Goal: Task Accomplishment & Management: Use online tool/utility

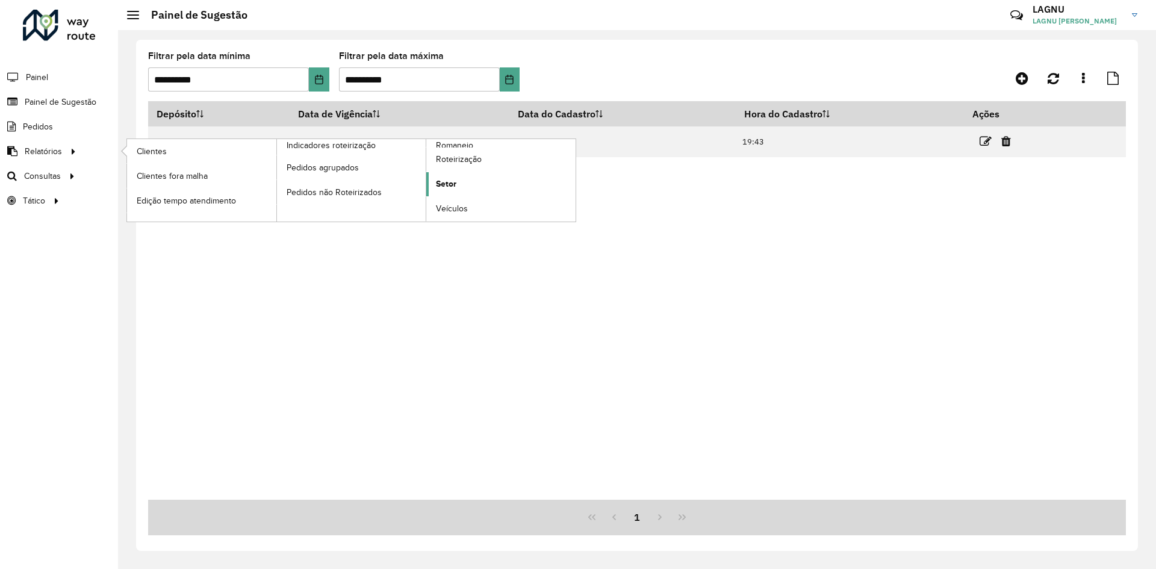
click at [440, 183] on span "Setor" at bounding box center [446, 184] width 20 height 13
click at [0, 0] on div "Aguarde..." at bounding box center [0, 0] width 0 height 0
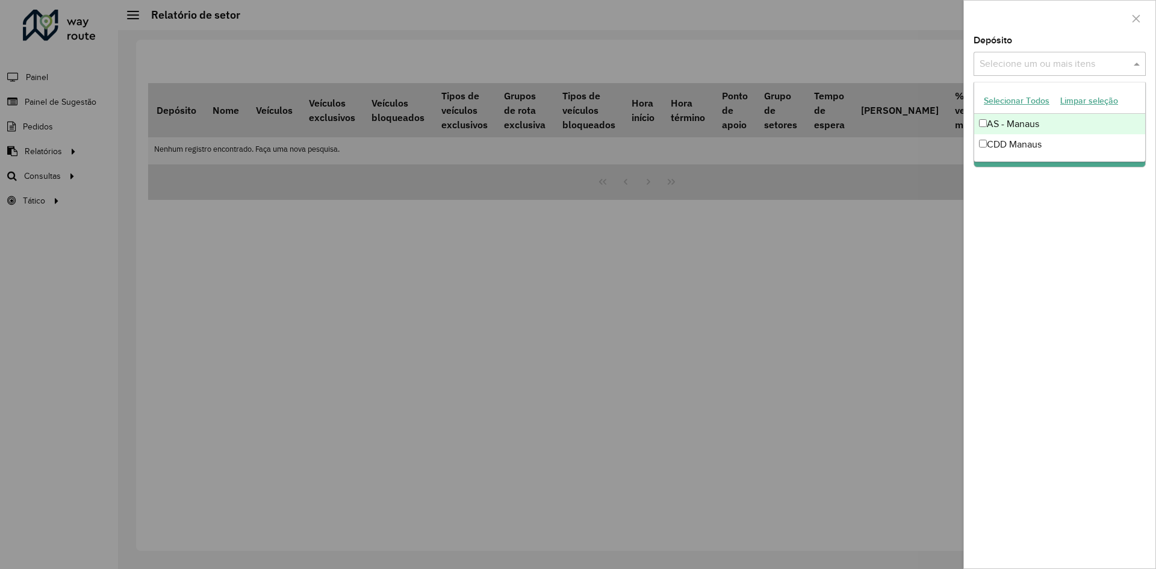
click at [1046, 63] on input "text" at bounding box center [1054, 64] width 154 height 14
click at [1038, 143] on div "CDD Manaus" at bounding box center [1059, 144] width 171 height 20
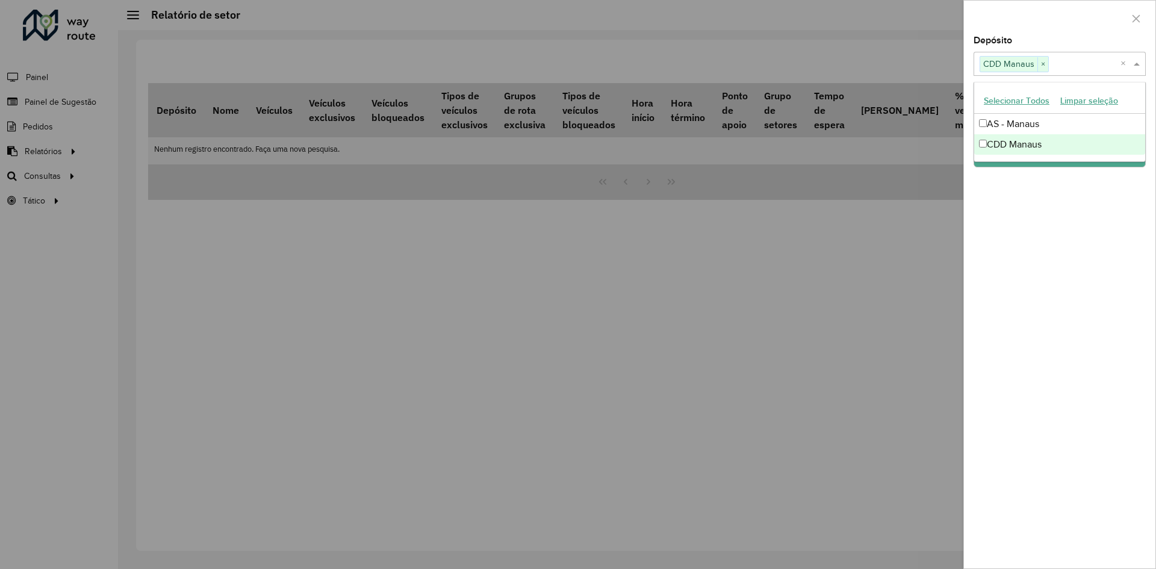
click at [1013, 266] on div "Depósito Selecione um ou mais itens CDD Manaus × × Grupo de Depósito Selecione …" at bounding box center [1059, 302] width 191 height 532
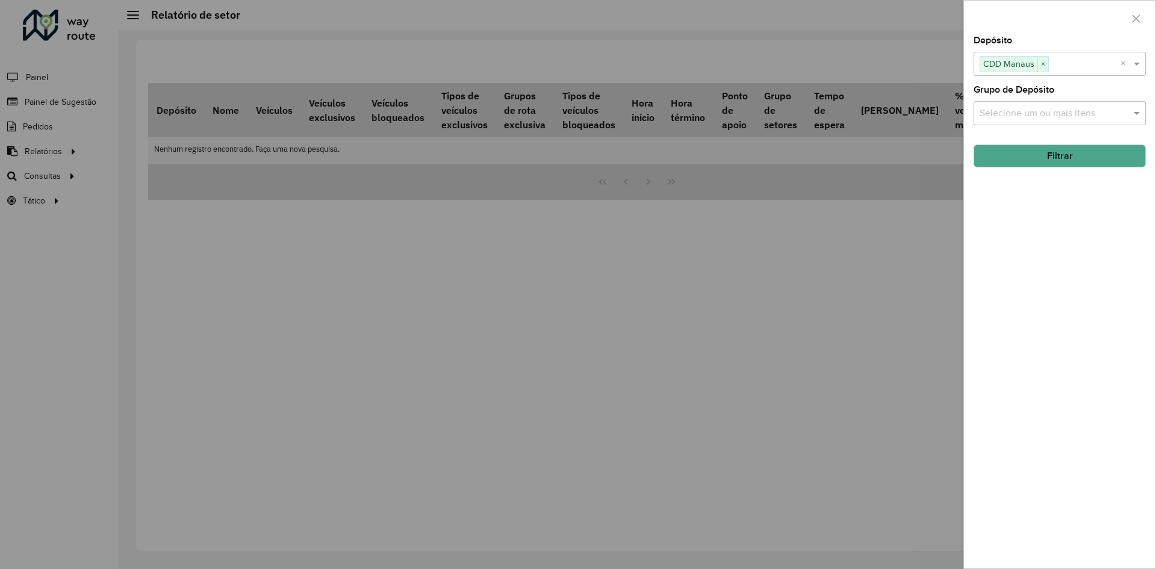
click at [1027, 166] on button "Filtrar" at bounding box center [1060, 156] width 172 height 23
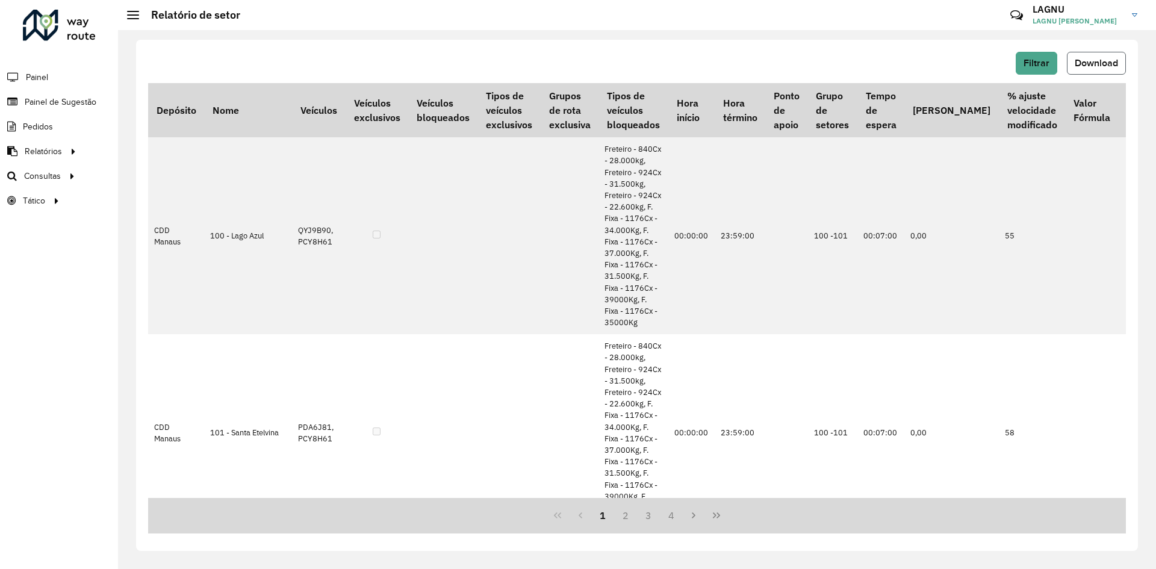
click at [1091, 64] on span "Download" at bounding box center [1096, 63] width 43 height 10
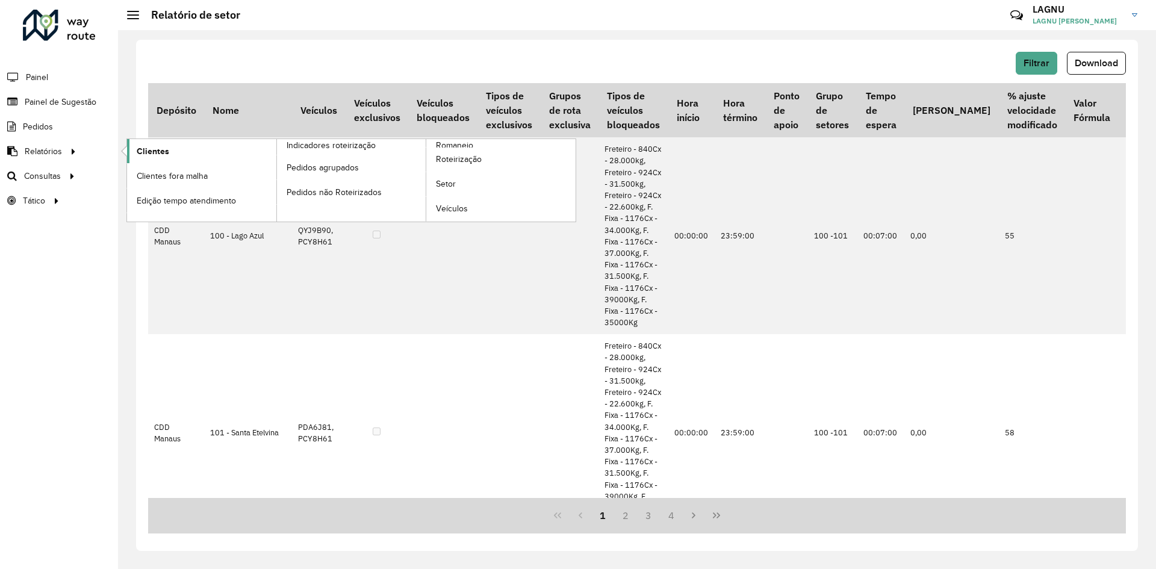
click at [138, 152] on span "Clientes" at bounding box center [153, 151] width 33 height 13
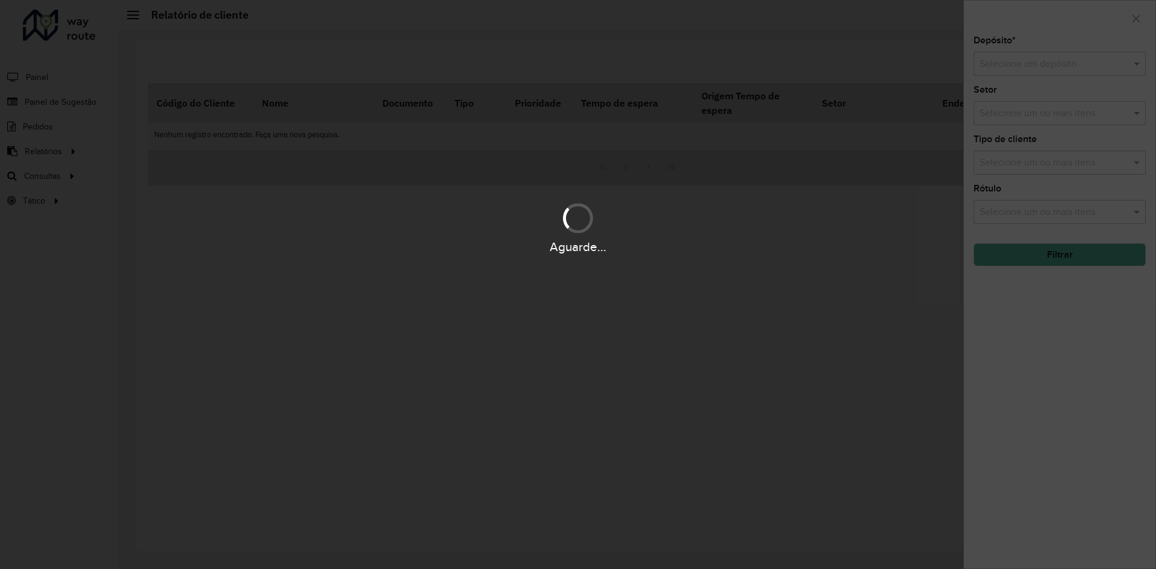
click at [1033, 66] on hb-app "Aguarde... Pop-up bloqueado! Seu navegador bloqueou automáticamente a abertura …" at bounding box center [578, 284] width 1156 height 569
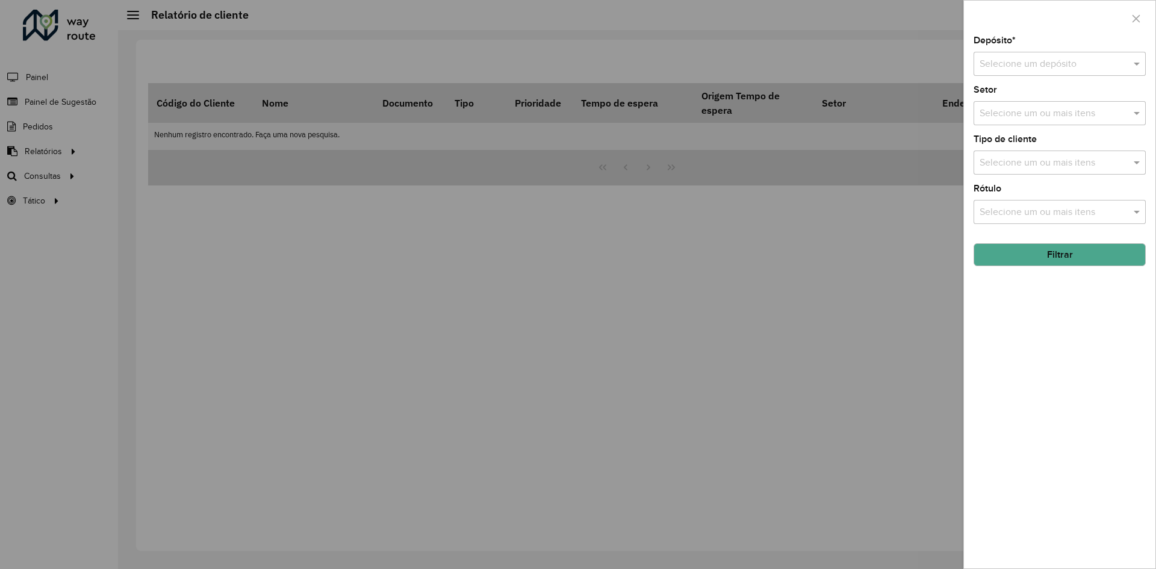
click at [1033, 66] on input "text" at bounding box center [1048, 64] width 136 height 14
click at [1033, 113] on div "CDD Manaus" at bounding box center [1059, 119] width 171 height 20
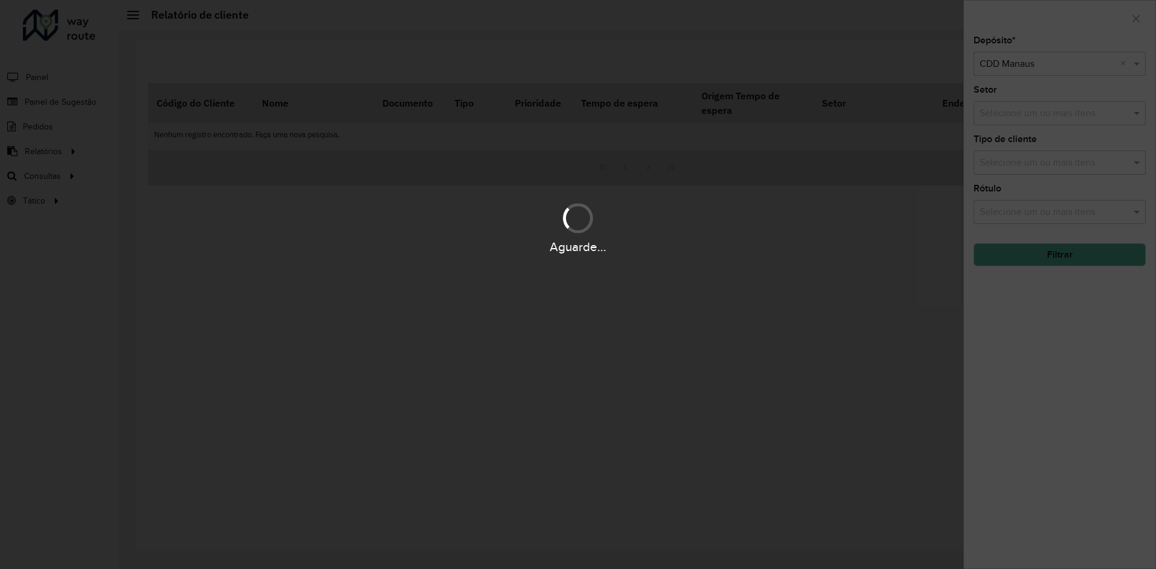
click at [1027, 249] on div "Aguarde..." at bounding box center [578, 246] width 1156 height 19
click at [1030, 255] on div "Aguarde..." at bounding box center [578, 246] width 1156 height 19
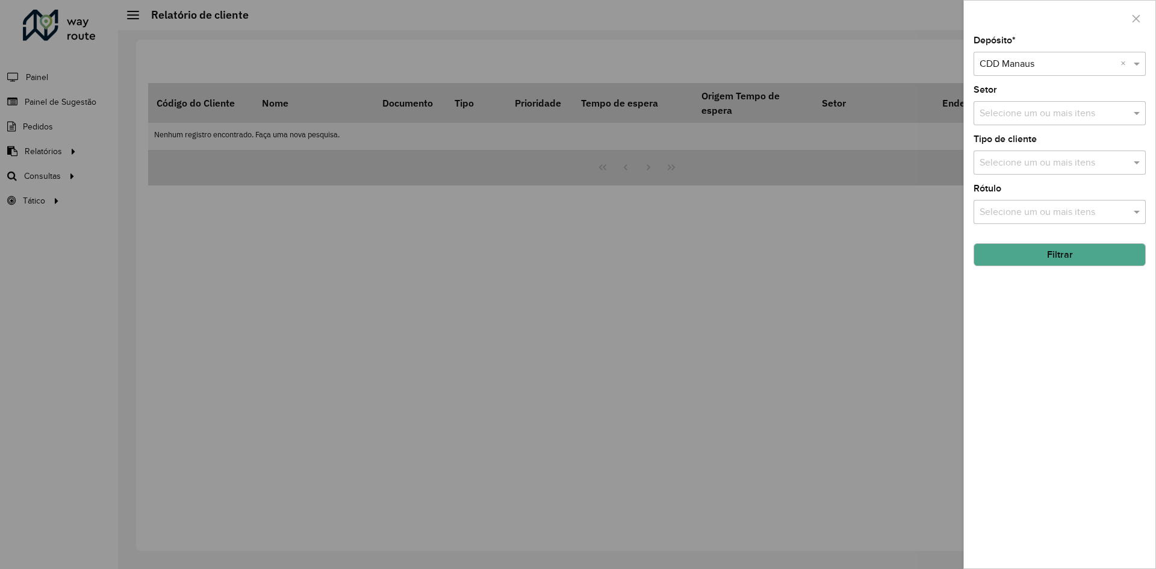
click at [1048, 263] on button "Filtrar" at bounding box center [1060, 254] width 172 height 23
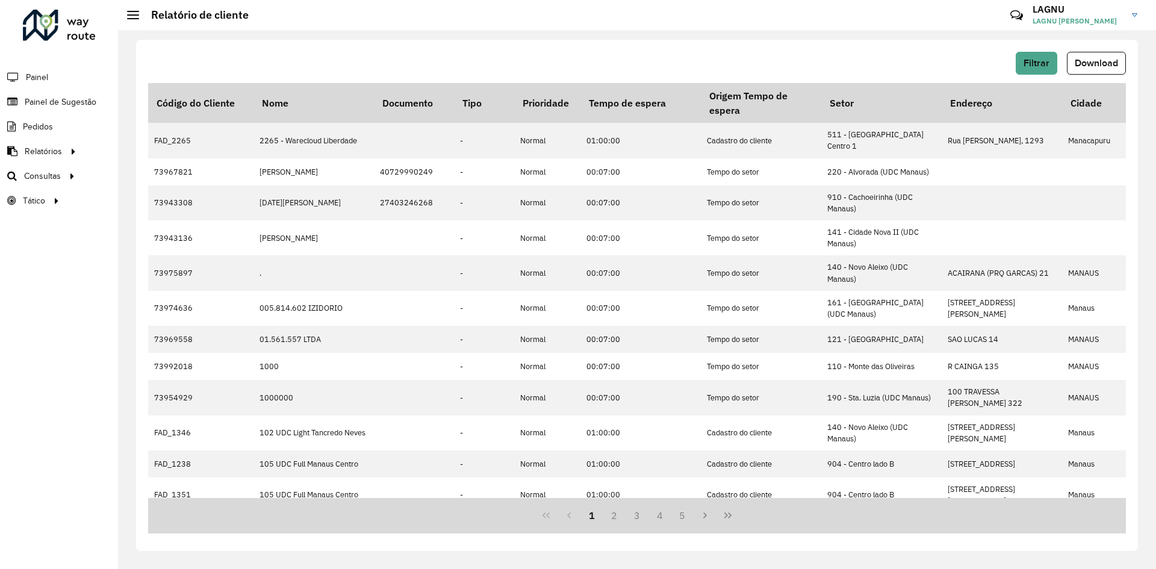
click at [1089, 79] on div "Filtrar Download" at bounding box center [637, 67] width 978 height 31
click at [1090, 76] on div "Filtrar Download" at bounding box center [637, 67] width 978 height 31
click at [1090, 70] on button "Download" at bounding box center [1096, 63] width 59 height 23
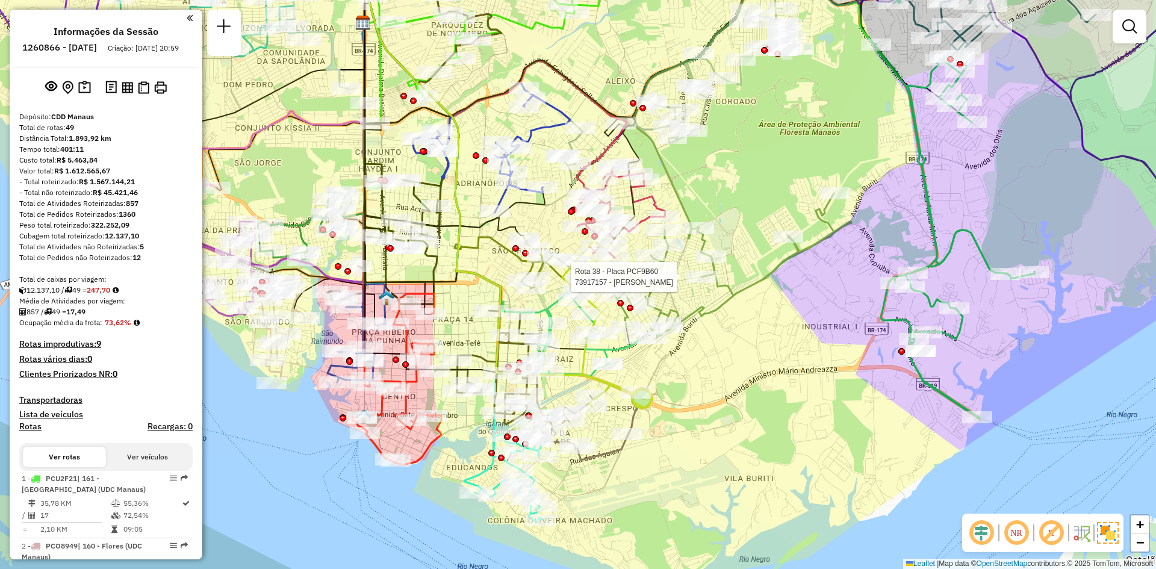
scroll to position [3063, 0]
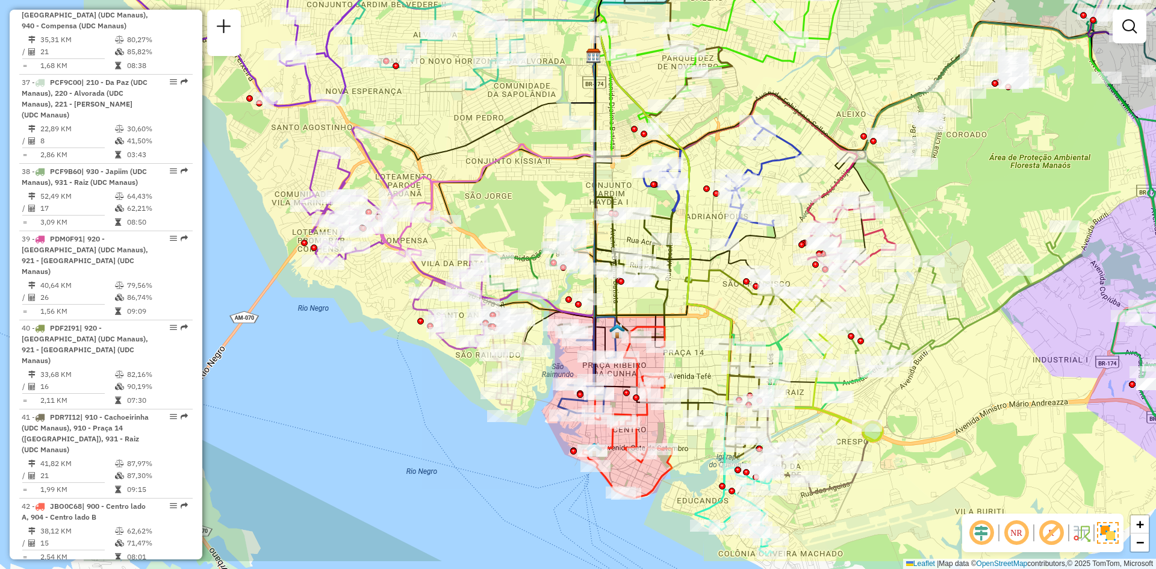
drag, startPoint x: 767, startPoint y: 359, endPoint x: 966, endPoint y: 294, distance: 209.7
click at [966, 294] on div "Janela de atendimento Grade de atendimento Capacidade Transportadoras Veículos …" at bounding box center [578, 284] width 1156 height 569
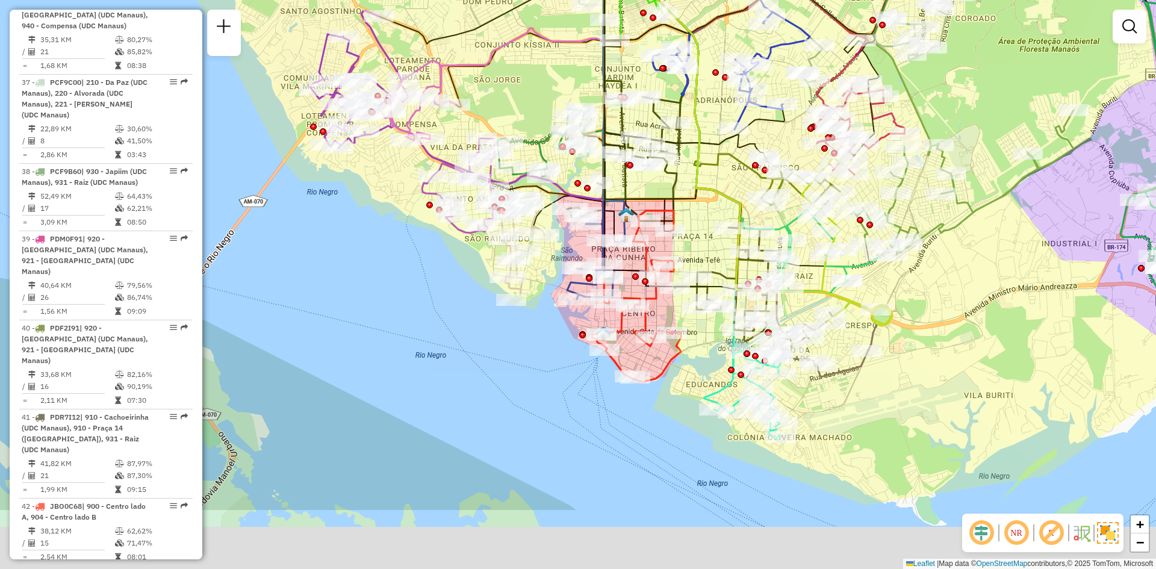
drag, startPoint x: 845, startPoint y: 451, endPoint x: 847, endPoint y: 382, distance: 68.7
click at [847, 382] on div "Janela de atendimento Grade de atendimento Capacidade Transportadoras Veículos …" at bounding box center [578, 284] width 1156 height 569
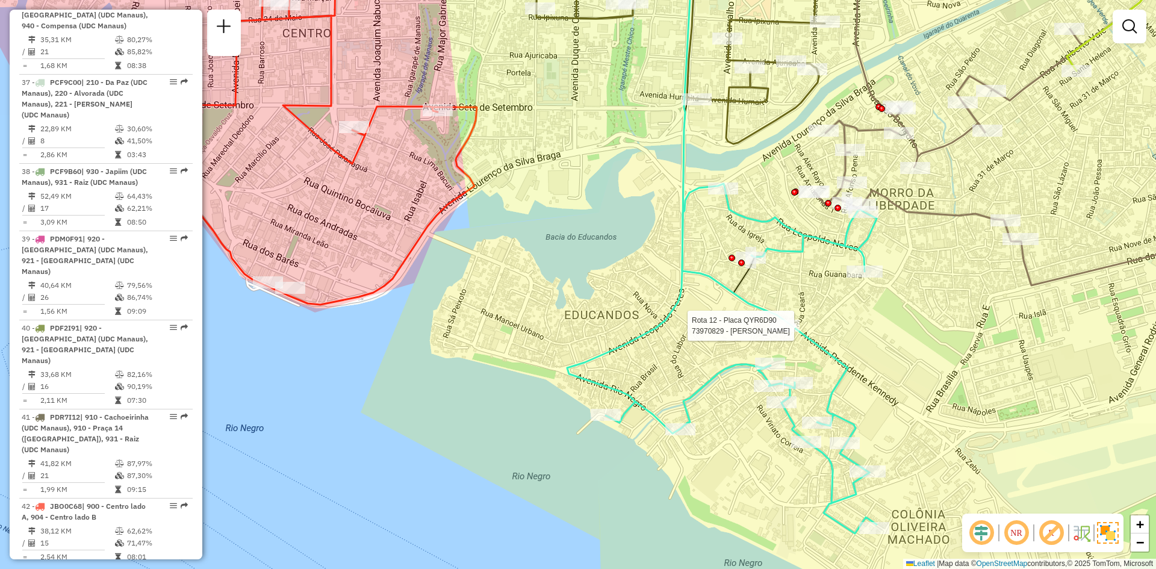
select select "**********"
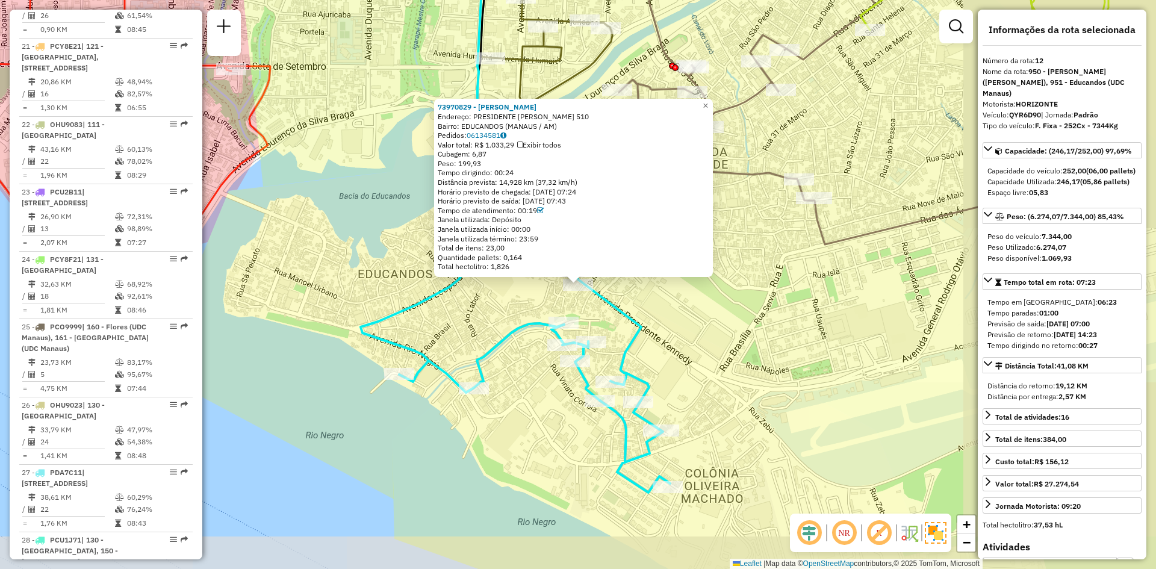
scroll to position [1225, 0]
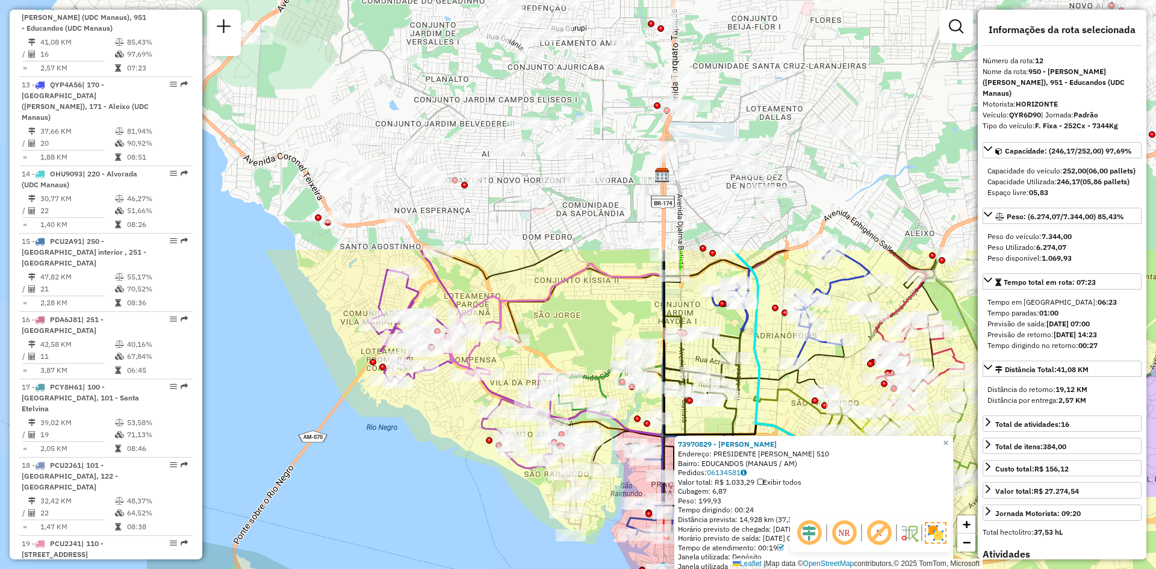
drag, startPoint x: 362, startPoint y: 101, endPoint x: 632, endPoint y: 423, distance: 420.6
click at [632, 422] on div "73970829 - G. S. AZULAY Endereço: PRESIDENTE KENNEDY 510 Bairro: EDUCANDOS (MAN…" at bounding box center [578, 284] width 1156 height 569
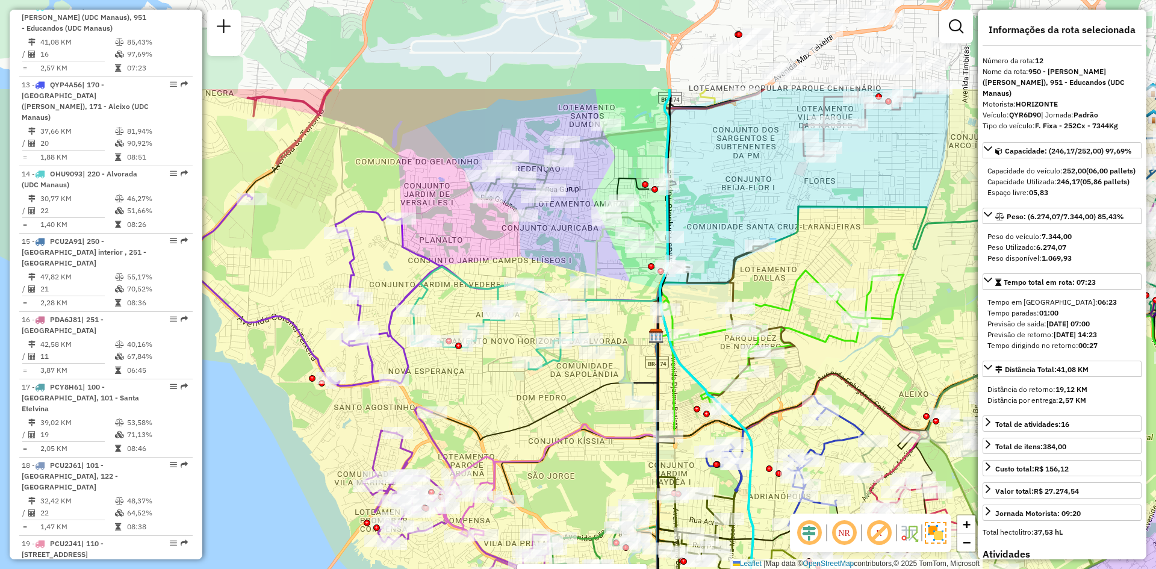
drag, startPoint x: 578, startPoint y: 272, endPoint x: 564, endPoint y: 408, distance: 136.8
click at [564, 408] on icon at bounding box center [551, 264] width 238 height 351
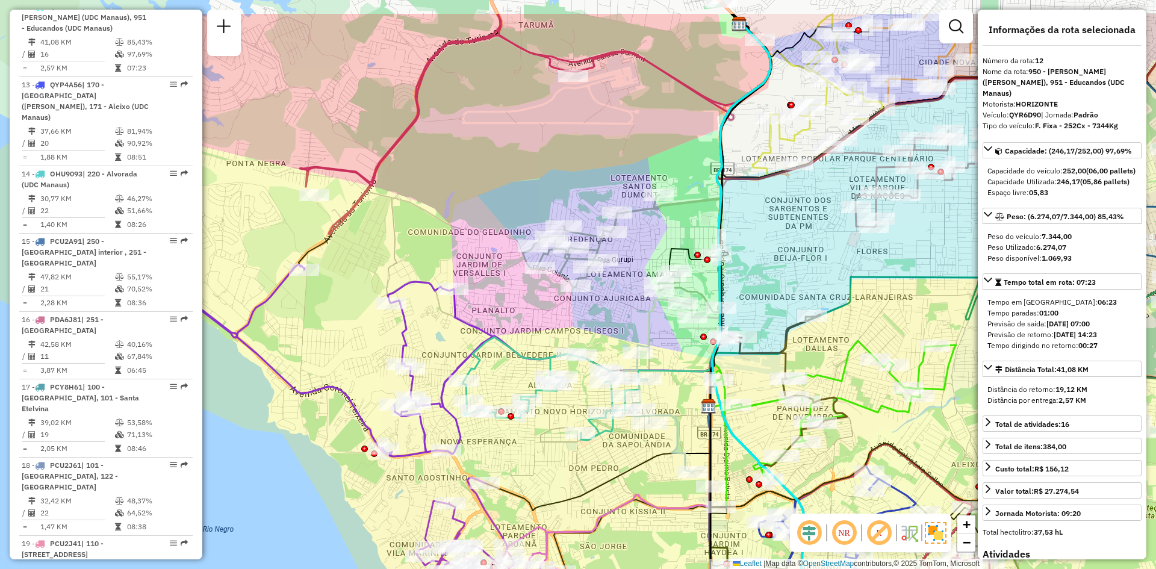
drag, startPoint x: 840, startPoint y: 207, endPoint x: 886, endPoint y: 257, distance: 67.3
click at [886, 257] on div "Rota 11 - Placa PDR7J02 73945883 - C. DE CARNE 6 IRMaOS Rota 11 - Placa PDR7J02…" at bounding box center [578, 284] width 1156 height 569
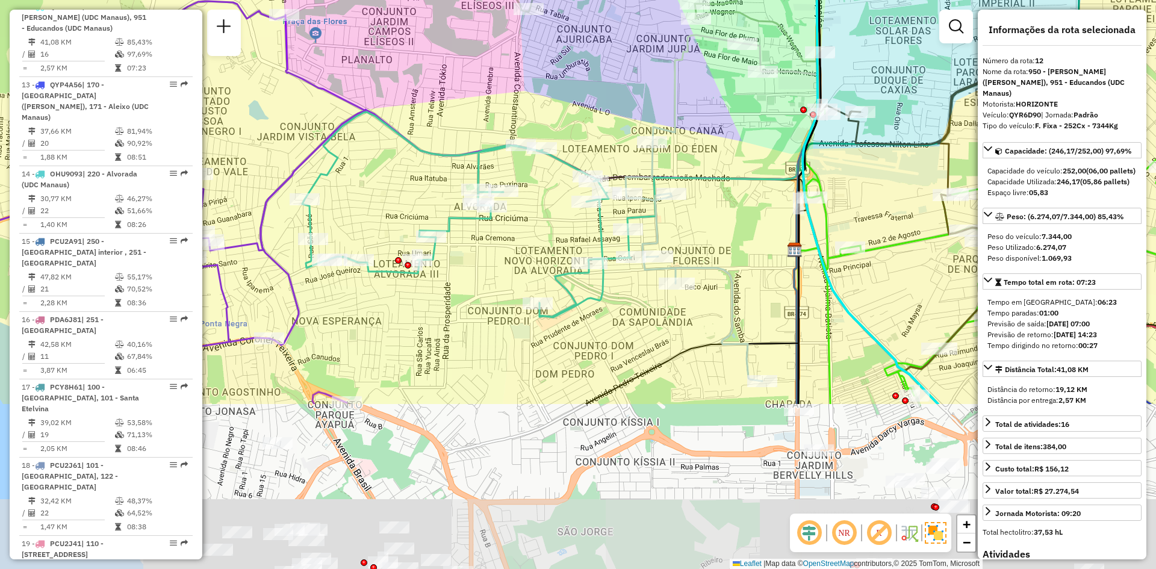
drag, startPoint x: 747, startPoint y: 382, endPoint x: 725, endPoint y: 160, distance: 223.3
click at [725, 160] on div "Rota 11 - Placa PDR7J02 73945883 - C. DE CARNE 6 IRMaOS Rota 11 - Placa PDR7J02…" at bounding box center [578, 284] width 1156 height 569
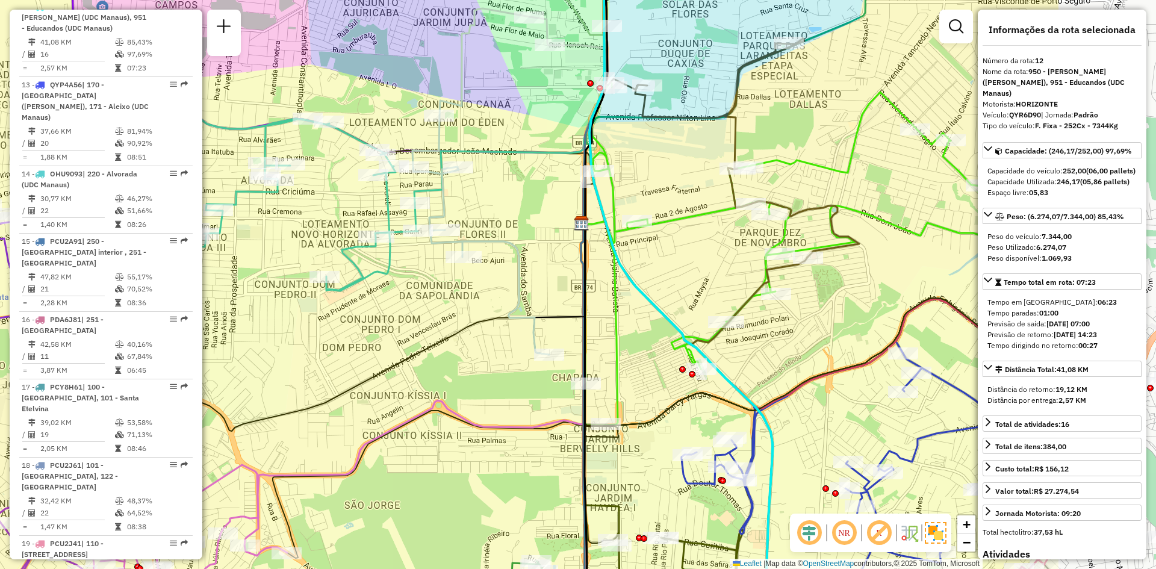
drag, startPoint x: 763, startPoint y: 332, endPoint x: 549, endPoint y: 308, distance: 215.7
click at [549, 308] on div "Rota 11 - Placa PDR7J02 73945883 - C. DE CARNE 6 IRMaOS Rota 11 - Placa PDR7J02…" at bounding box center [578, 284] width 1156 height 569
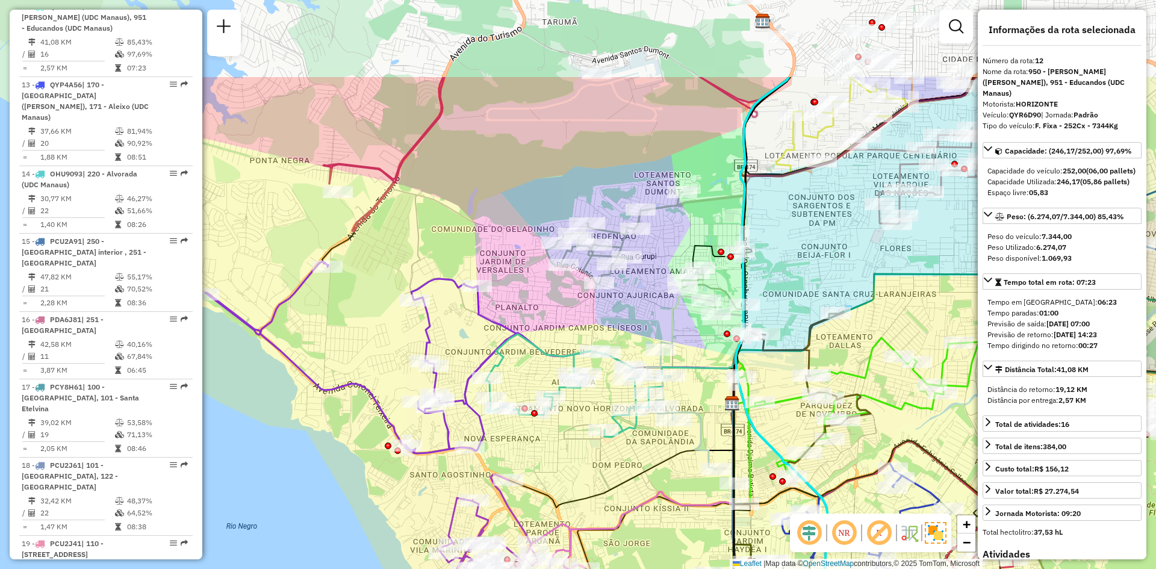
drag, startPoint x: 519, startPoint y: 306, endPoint x: 701, endPoint y: 440, distance: 225.7
click at [701, 440] on icon at bounding box center [681, 382] width 69 height 173
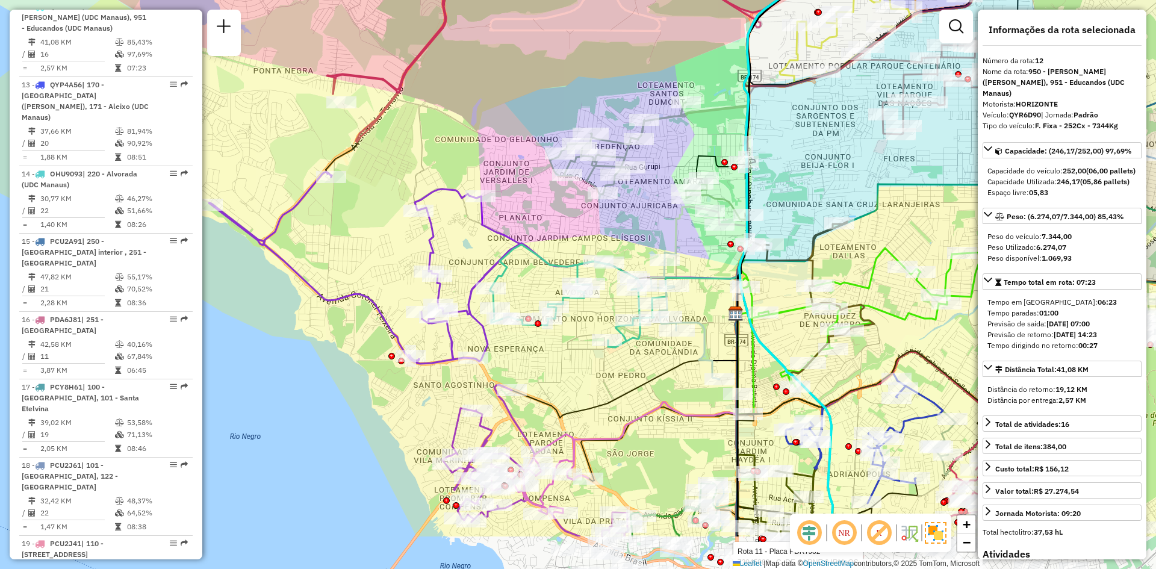
drag, startPoint x: 688, startPoint y: 331, endPoint x: 692, endPoint y: 245, distance: 86.2
click at [692, 245] on div "Rota 11 - Placa PDR7J02 73945883 - C. DE CARNE 6 IRMaOS Rota 11 - Placa PDR7J02…" at bounding box center [578, 284] width 1156 height 569
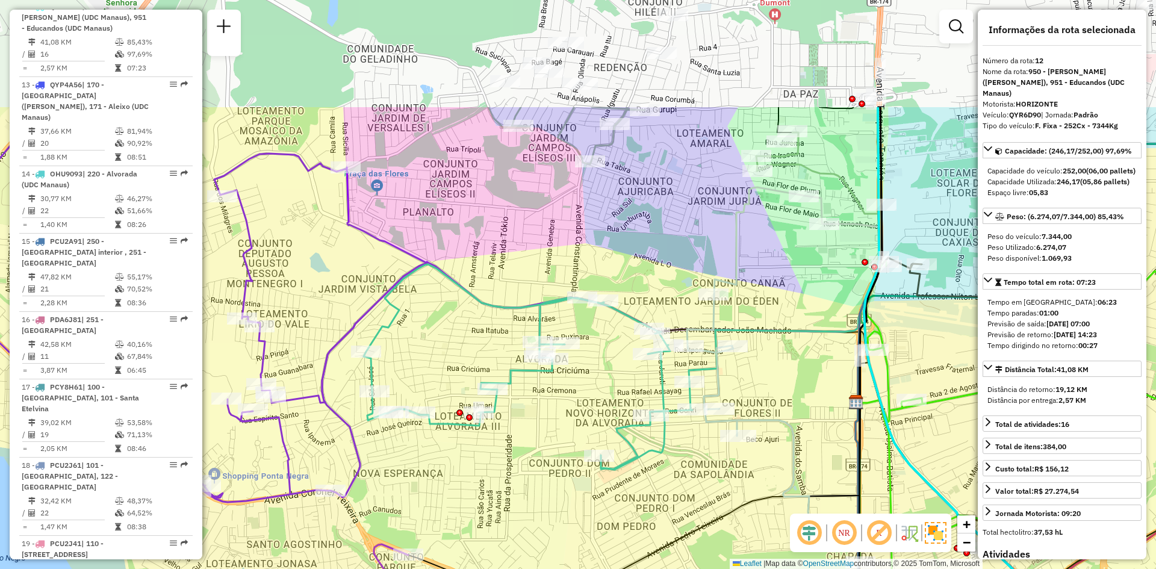
drag, startPoint x: 621, startPoint y: 247, endPoint x: 601, endPoint y: 426, distance: 179.9
click at [601, 426] on div "Rota 11 - Placa PDR7J02 73945883 - C. DE CARNE 6 IRMaOS Rota 11 - Placa PDR7J02…" at bounding box center [578, 284] width 1156 height 569
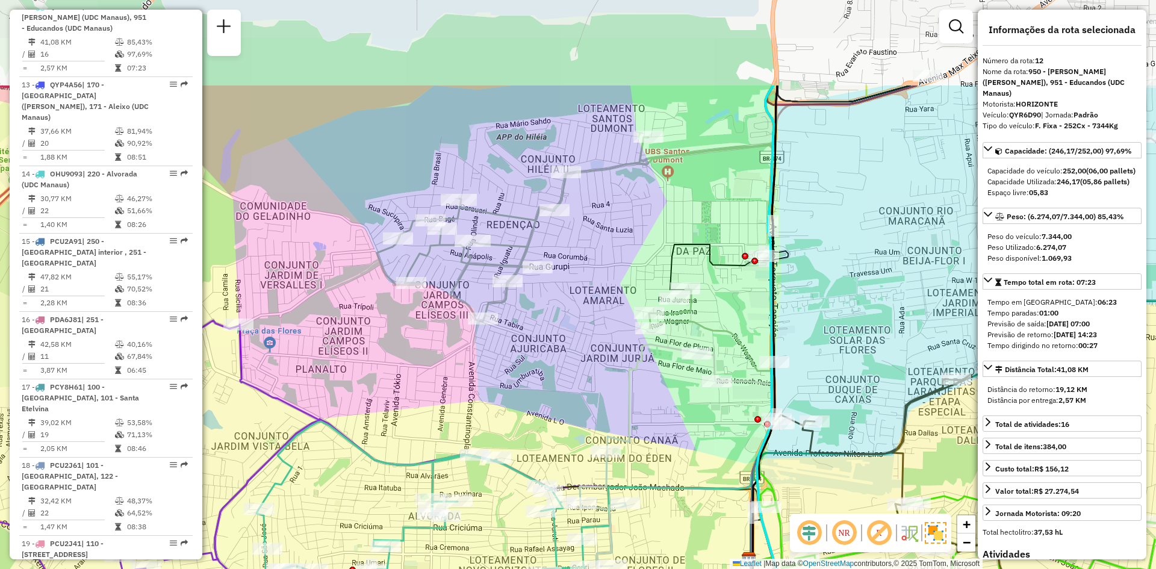
drag, startPoint x: 687, startPoint y: 232, endPoint x: 577, endPoint y: 377, distance: 181.9
click at [577, 377] on div "Rota 11 - Placa PDR7J02 73945883 - C. DE CARNE 6 IRMaOS Rota 11 - Placa PDR7J02…" at bounding box center [578, 284] width 1156 height 569
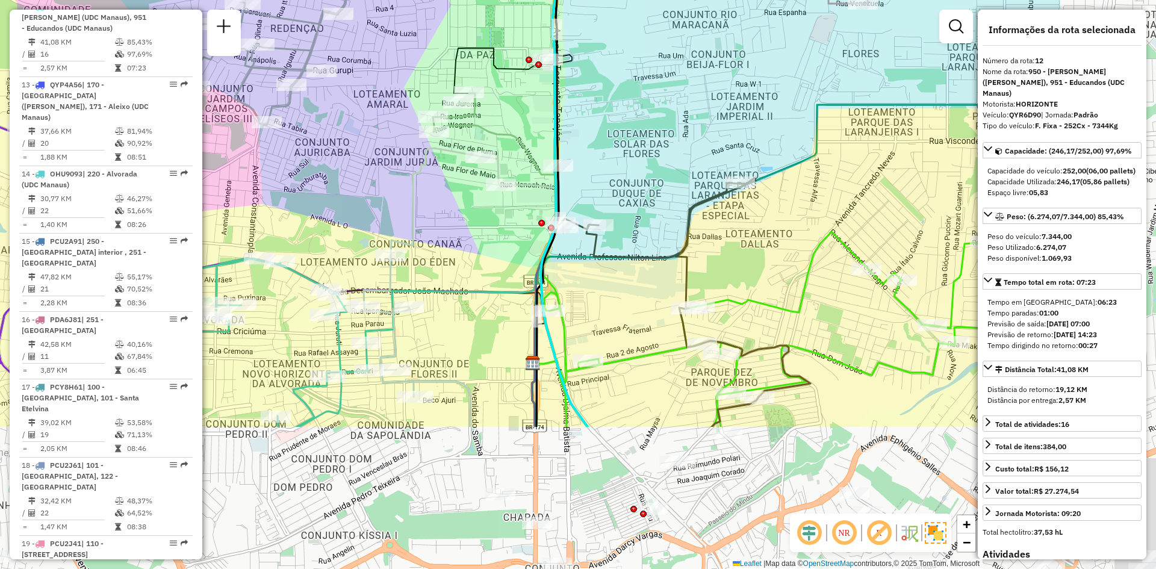
drag, startPoint x: 644, startPoint y: 402, endPoint x: 453, endPoint y: 211, distance: 269.9
click at [453, 211] on div "Rota 11 - Placa PDR7J02 73945883 - C. DE CARNE 6 IRMaOS Rota 11 - Placa PDR7J02…" at bounding box center [578, 284] width 1156 height 569
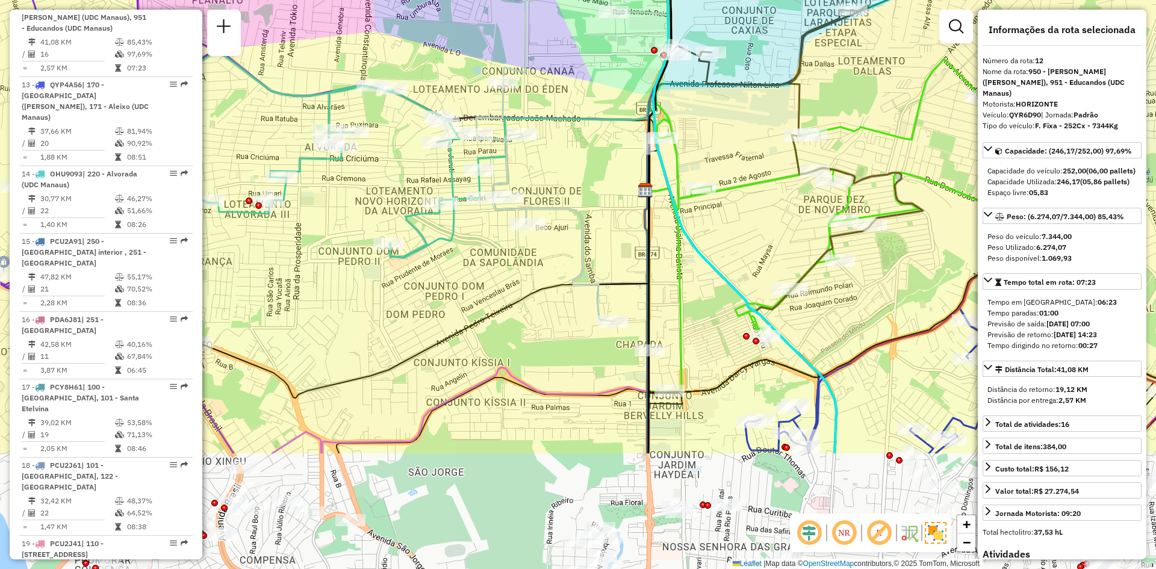
drag, startPoint x: 489, startPoint y: 392, endPoint x: 602, endPoint y: 218, distance: 207.3
click at [602, 218] on div "Rota 11 - Placa PDR7J02 73945883 - C. DE CARNE 6 IRMaOS Rota 11 - Placa PDR7J02…" at bounding box center [578, 284] width 1156 height 569
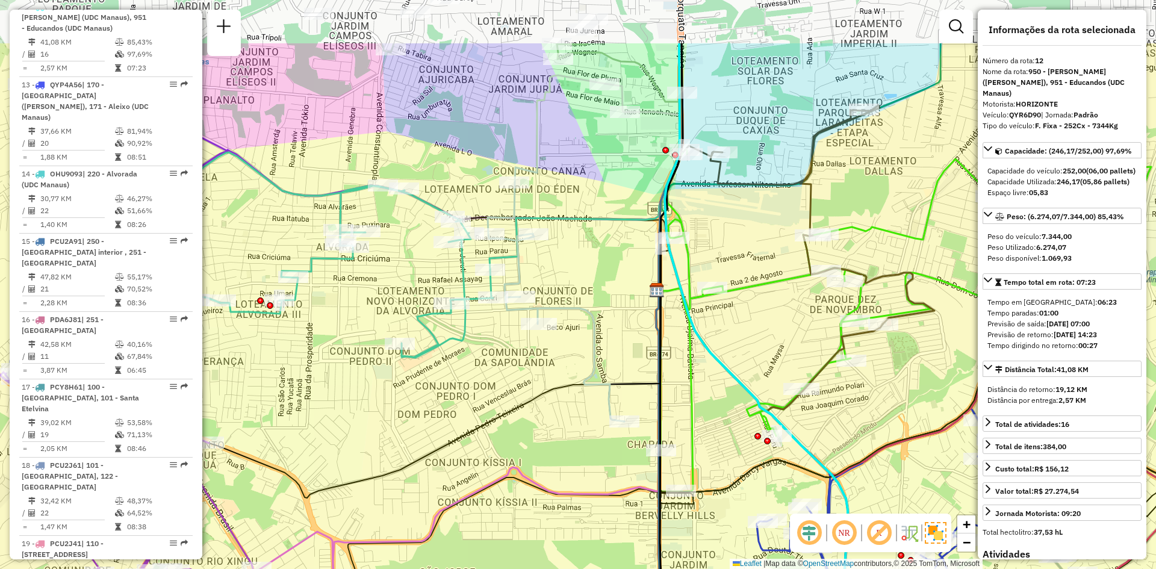
drag, startPoint x: 568, startPoint y: 288, endPoint x: 578, endPoint y: 387, distance: 99.2
click at [579, 389] on icon at bounding box center [556, 248] width 137 height 346
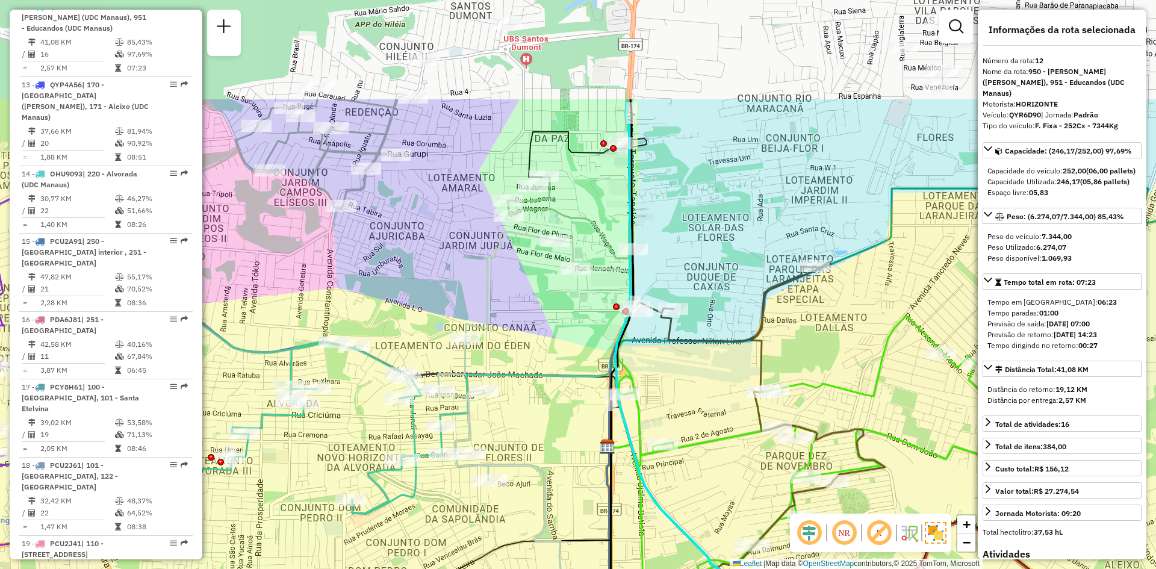
drag, startPoint x: 619, startPoint y: 356, endPoint x: 576, endPoint y: 488, distance: 138.6
click at [576, 488] on div "Rota 11 - Placa PDR7J02 73945883 - C. DE CARNE 6 IRMaOS Rota 11 - Placa PDR7J02…" at bounding box center [578, 284] width 1156 height 569
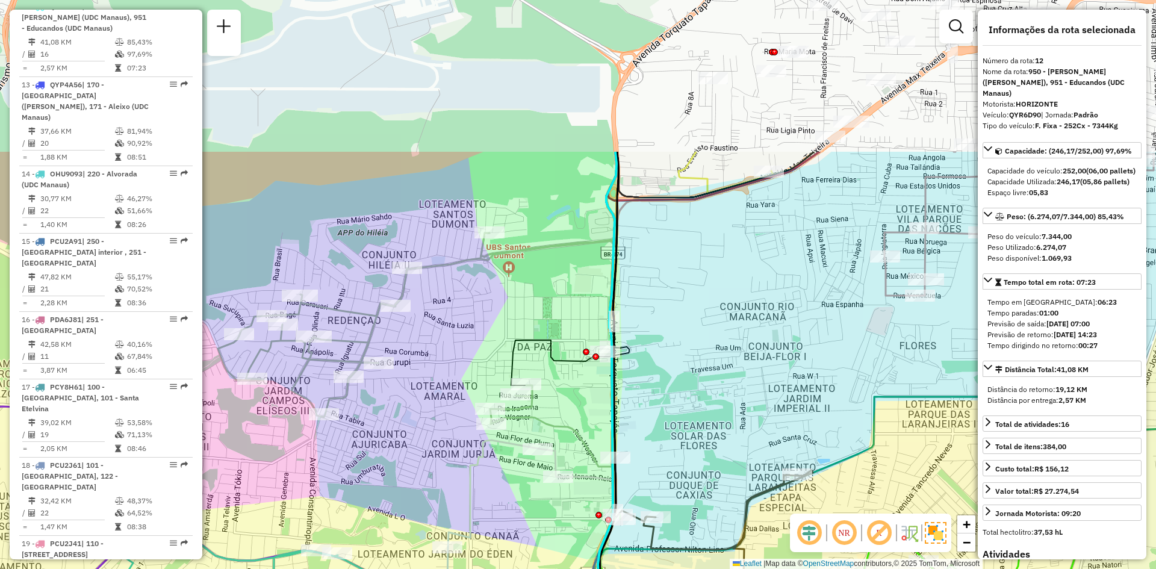
drag, startPoint x: 596, startPoint y: 288, endPoint x: 574, endPoint y: 436, distance: 149.7
click at [574, 436] on icon at bounding box center [416, 350] width 396 height 234
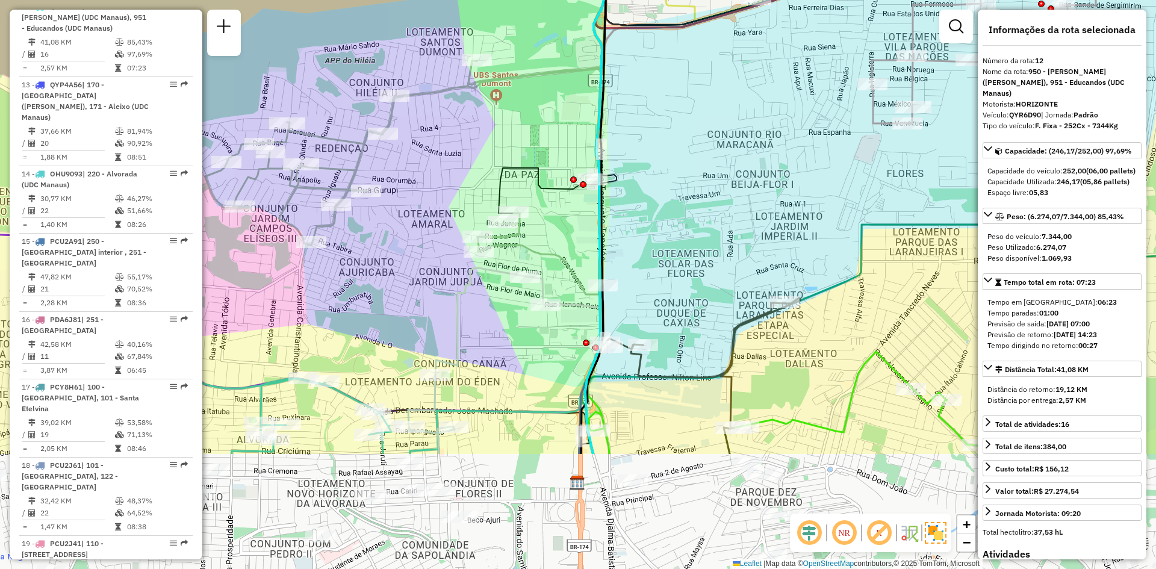
drag, startPoint x: 582, startPoint y: 450, endPoint x: 574, endPoint y: 213, distance: 238.0
click at [574, 213] on icon at bounding box center [403, 178] width 396 height 234
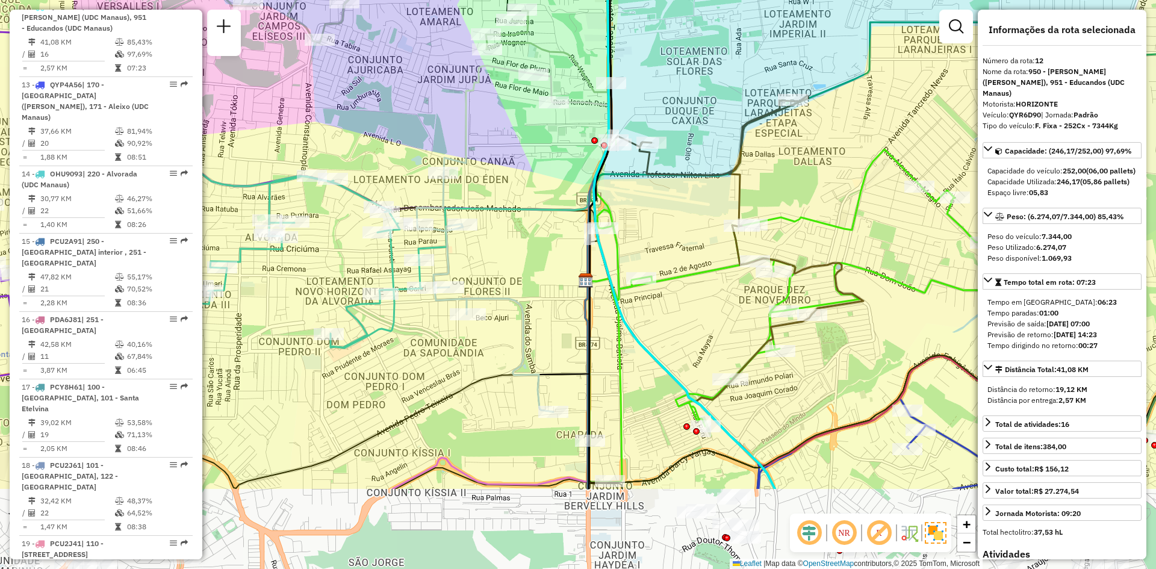
drag, startPoint x: 546, startPoint y: 364, endPoint x: 550, endPoint y: 226, distance: 137.4
click at [550, 226] on div "Rota 11 - Placa PDR7J02 73945883 - C. DE CARNE 6 IRMaOS Rota 11 - Placa PDR7J02…" at bounding box center [578, 284] width 1156 height 569
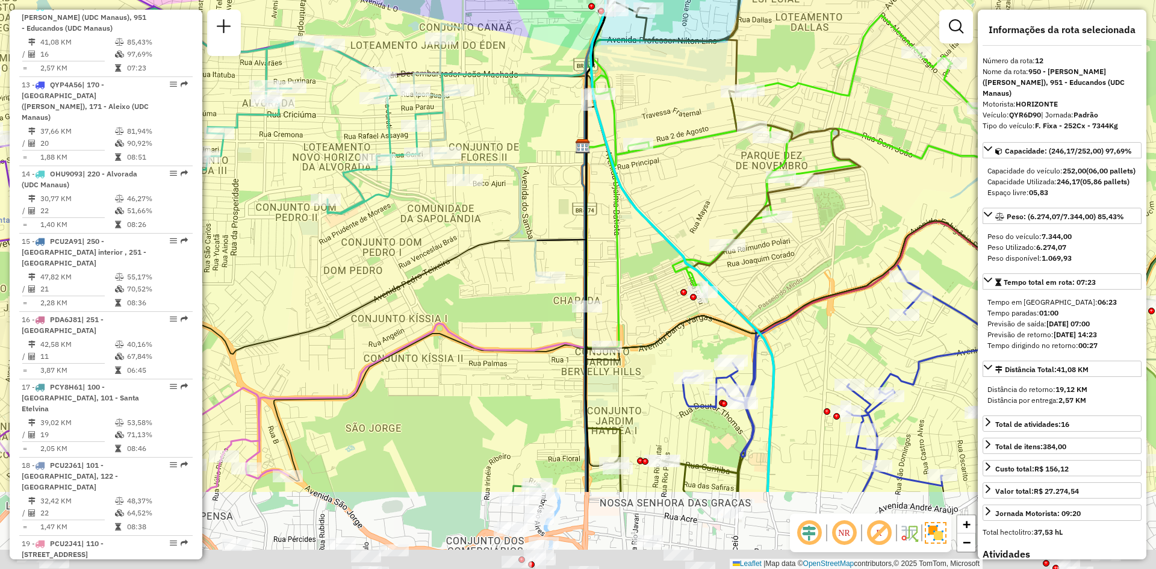
drag, startPoint x: 552, startPoint y: 344, endPoint x: 549, endPoint y: 214, distance: 130.7
click at [549, 214] on div "Rota 11 - Placa PDR7J02 73945883 - C. DE CARNE 6 IRMaOS Rota 11 - Placa PDR7J02…" at bounding box center [578, 284] width 1156 height 569
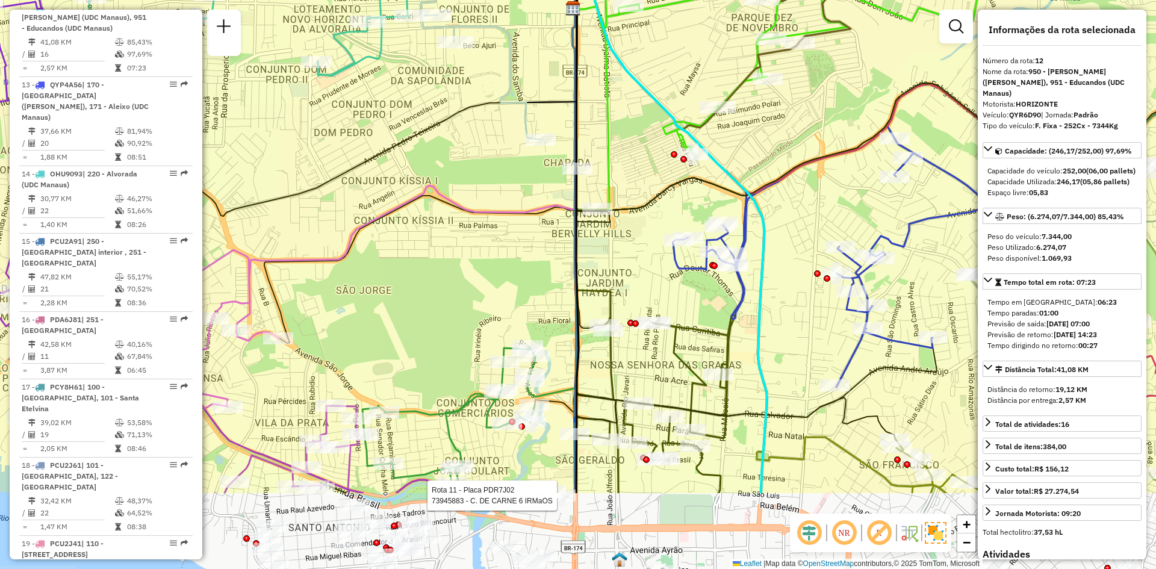
drag, startPoint x: 534, startPoint y: 406, endPoint x: 523, endPoint y: 273, distance: 133.5
click at [523, 273] on div "Rota 11 - Placa PDR7J02 73945883 - C. DE CARNE 6 IRMaOS Rota 11 - Placa PDR7J02…" at bounding box center [578, 284] width 1156 height 569
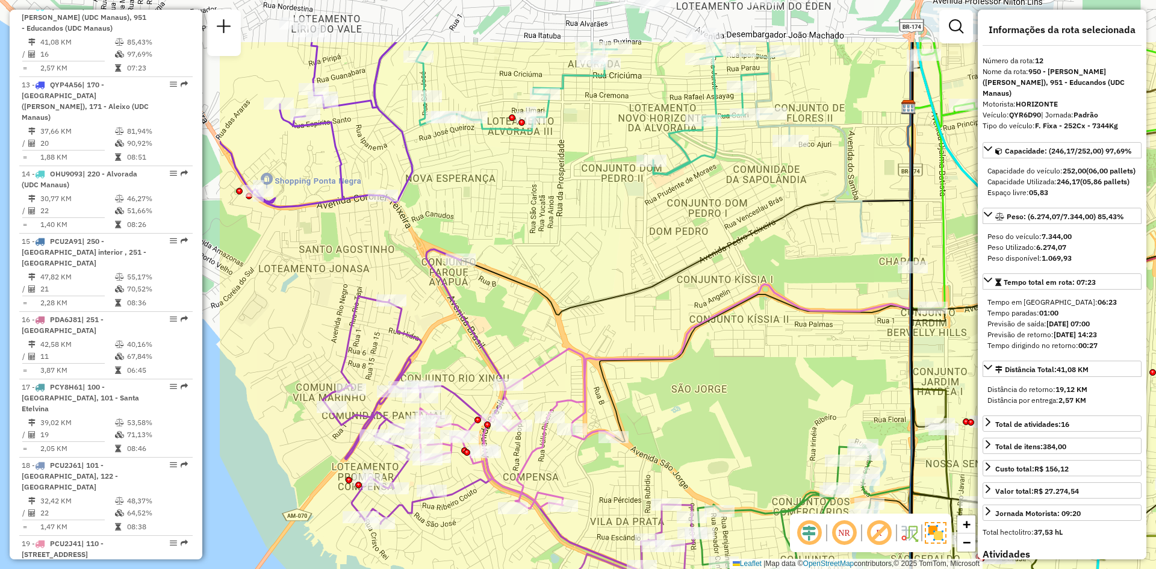
drag, startPoint x: 509, startPoint y: 317, endPoint x: 845, endPoint y: 418, distance: 350.7
click at [845, 418] on div "Rota 11 - Placa PDR7J02 73945883 - C. DE CARNE 6 IRMaOS Rota 11 - Placa PDR7J02…" at bounding box center [578, 284] width 1156 height 569
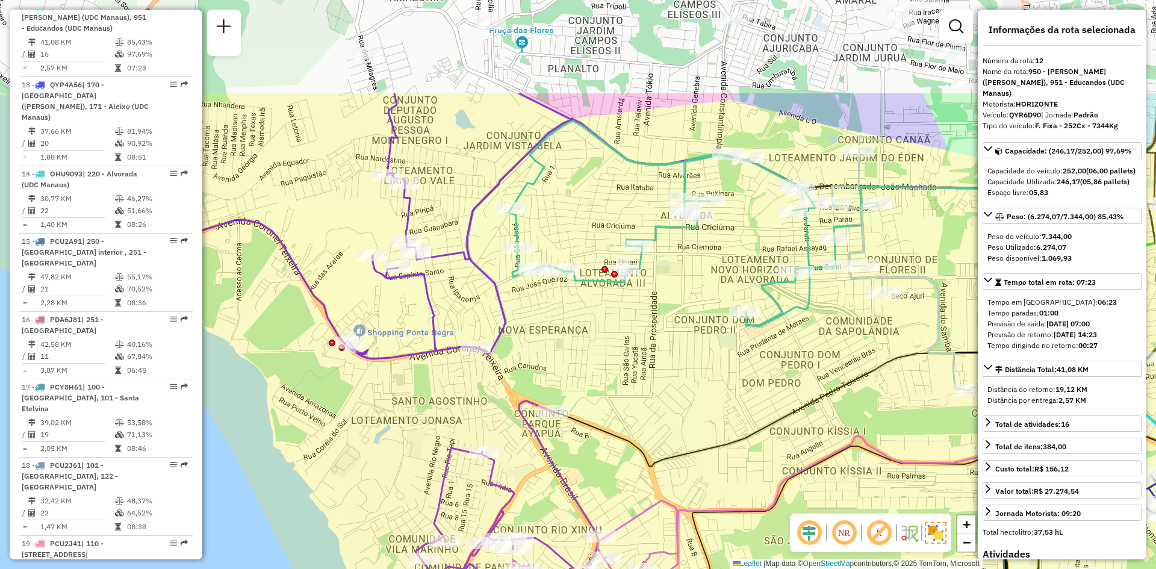
drag, startPoint x: 694, startPoint y: 304, endPoint x: 786, endPoint y: 454, distance: 176.0
click at [786, 454] on div "Rota 11 - Placa PDR7J02 73945883 - C. DE CARNE 6 IRMaOS Rota 11 - Placa PDR7J02…" at bounding box center [578, 284] width 1156 height 569
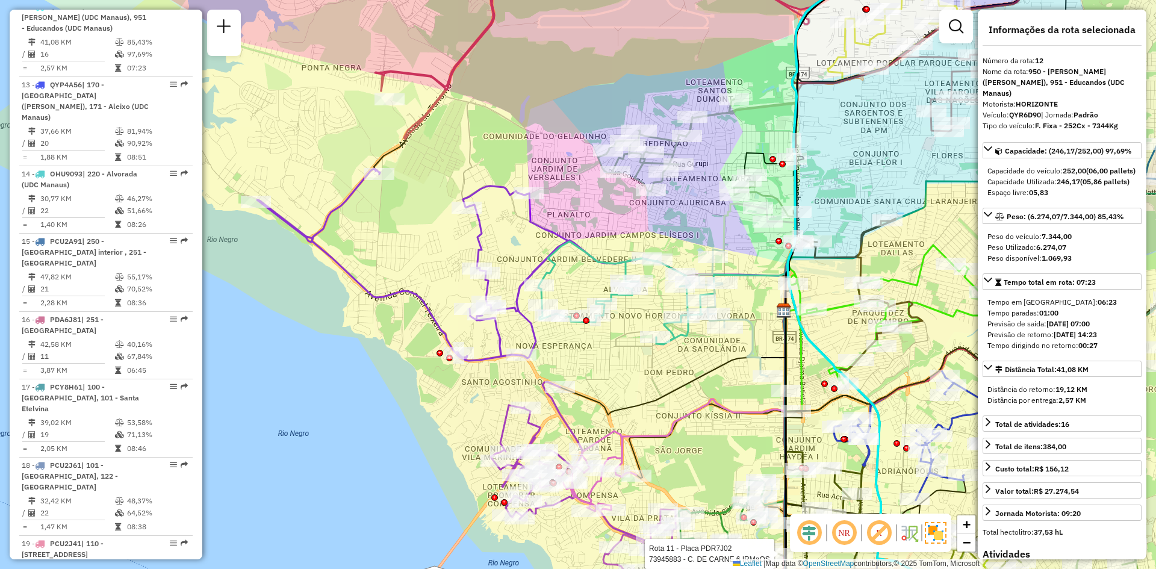
drag, startPoint x: 829, startPoint y: 252, endPoint x: 759, endPoint y: 281, distance: 75.6
click at [759, 281] on icon at bounding box center [772, 139] width 144 height 322
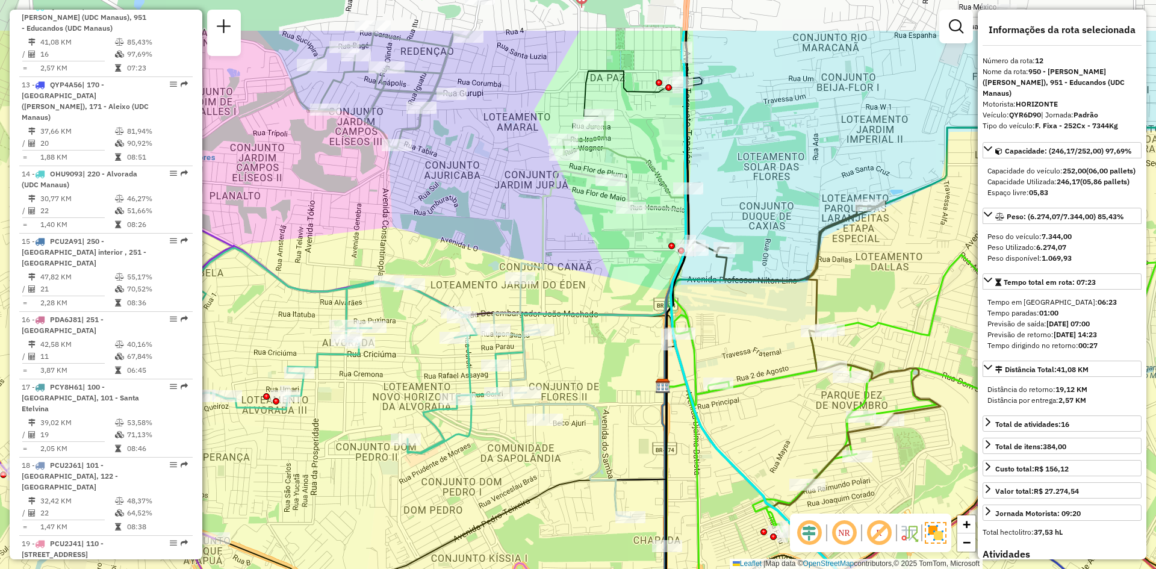
drag, startPoint x: 704, startPoint y: 347, endPoint x: 598, endPoint y: 445, distance: 144.0
click at [598, 445] on icon at bounding box center [562, 344] width 137 height 346
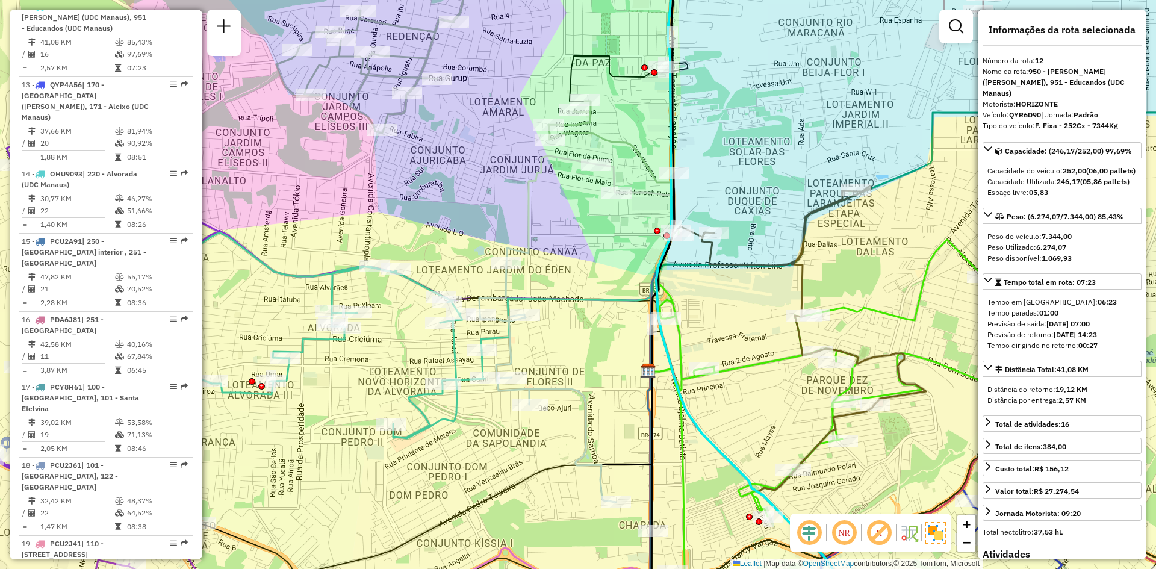
drag, startPoint x: 626, startPoint y: 378, endPoint x: 611, endPoint y: 352, distance: 29.7
click at [611, 352] on div "Rota 11 - Placa PDR7J02 73945883 - C. DE CARNE 6 IRMaOS Rota 11 - Placa PDR7J02…" at bounding box center [578, 284] width 1156 height 569
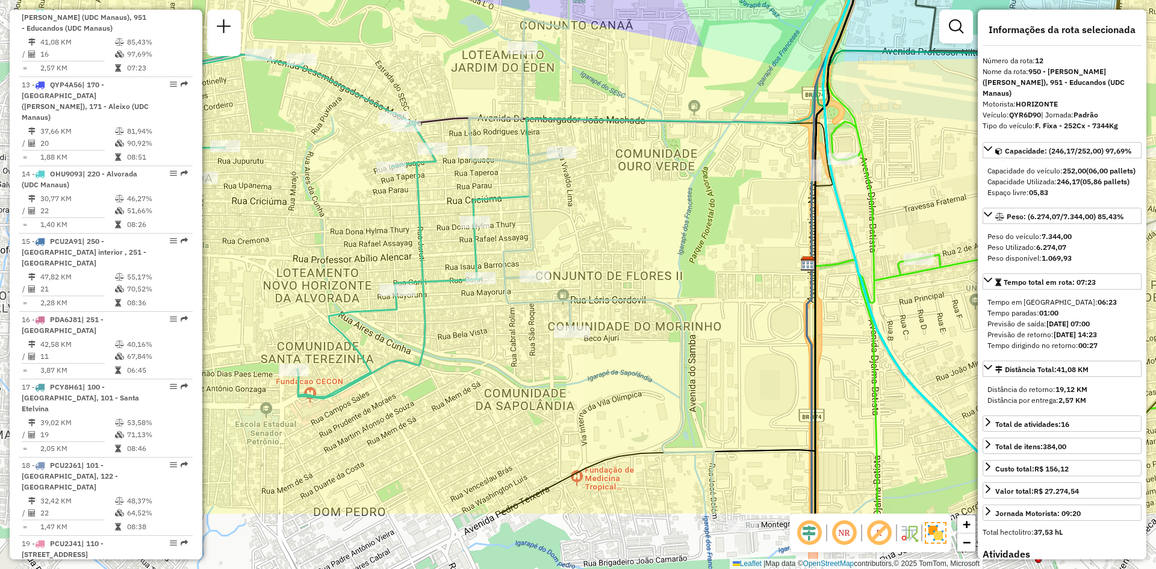
drag, startPoint x: 627, startPoint y: 385, endPoint x: 761, endPoint y: 273, distance: 174.3
click at [761, 273] on div "Rota 11 - Placa PDR7J02 73945883 - C. DE CARNE 6 IRMaOS Rota 11 - Placa PDR7J02…" at bounding box center [578, 284] width 1156 height 569
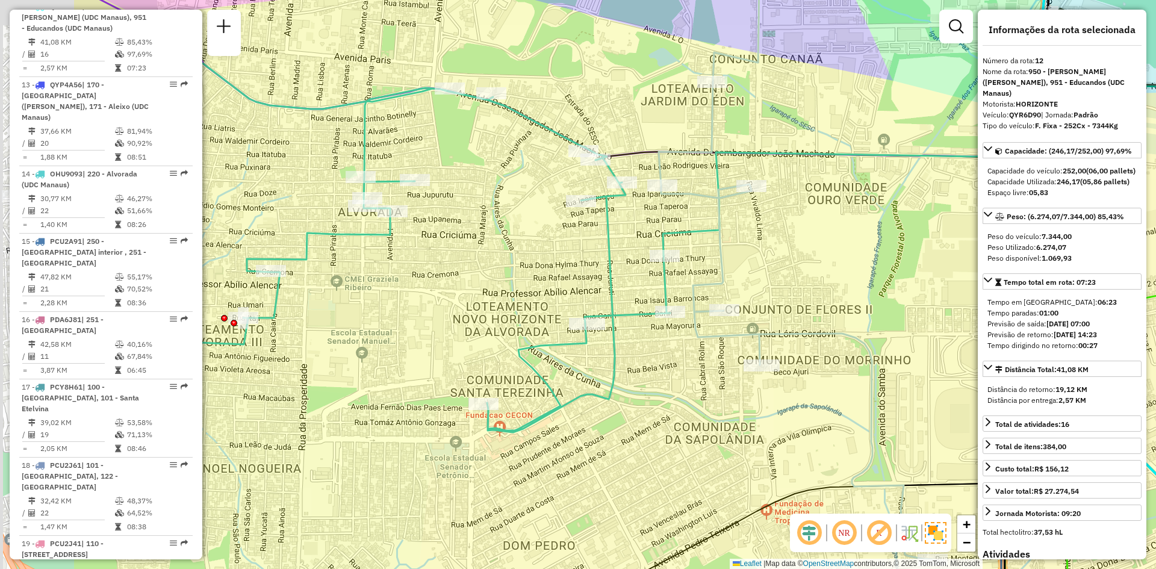
drag, startPoint x: 617, startPoint y: 257, endPoint x: 795, endPoint y: 290, distance: 180.8
click at [795, 290] on div "Rota 11 - Placa PDR7J02 73945883 - C. DE CARNE 6 IRMaOS Rota 11 - Placa PDR7J02…" at bounding box center [578, 284] width 1156 height 569
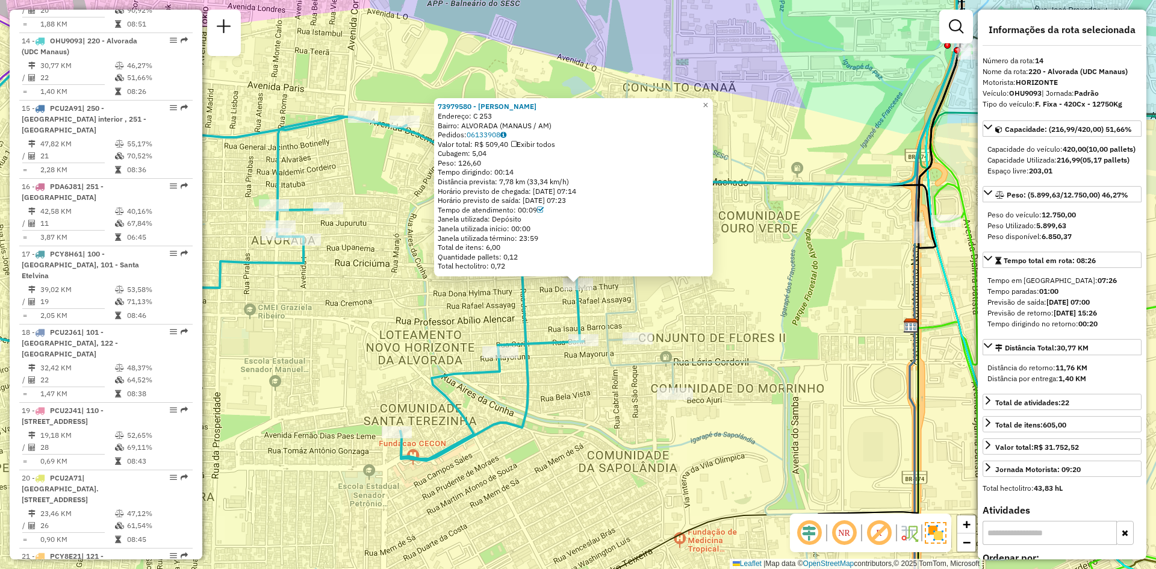
scroll to position [1381, 0]
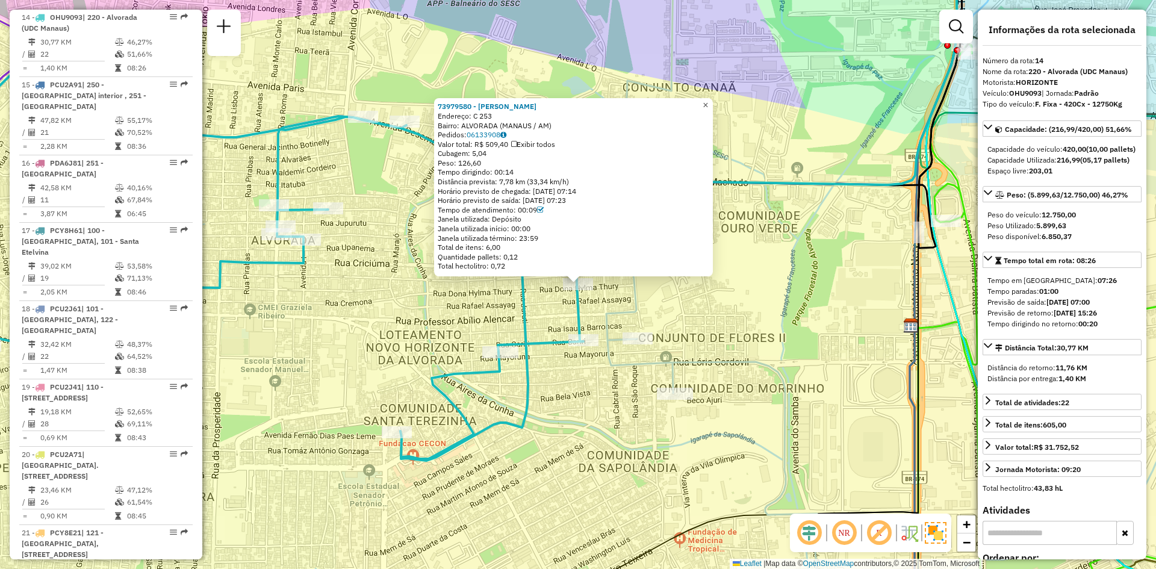
click at [708, 107] on span "×" at bounding box center [705, 105] width 5 height 10
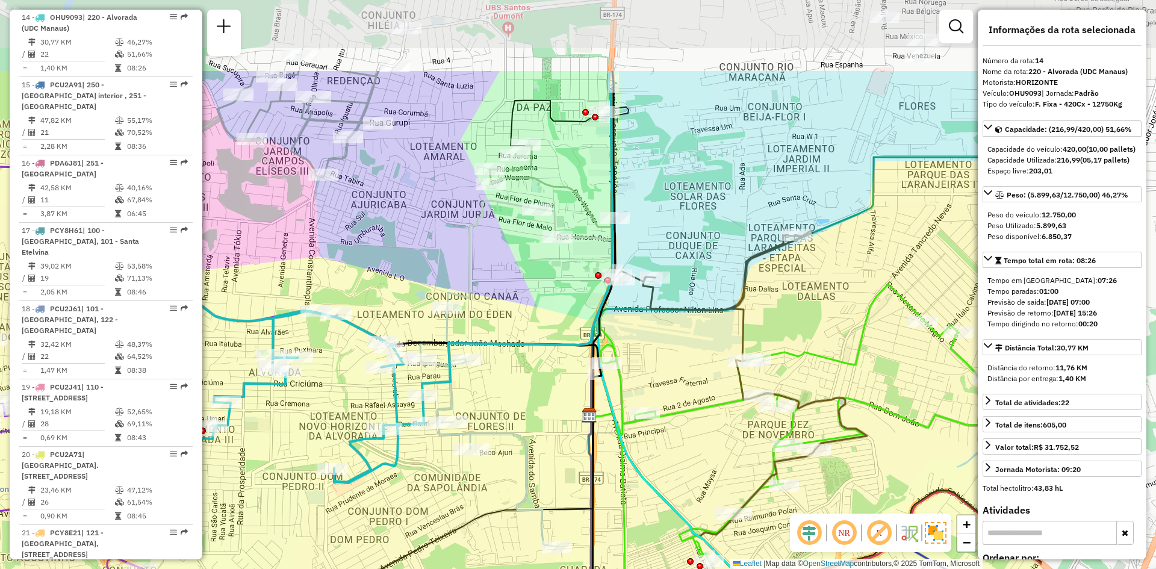
drag, startPoint x: 771, startPoint y: 305, endPoint x: 540, endPoint y: 437, distance: 265.9
click at [540, 437] on div "Janela de atendimento Grade de atendimento Capacidade Transportadoras Veículos …" at bounding box center [578, 284] width 1156 height 569
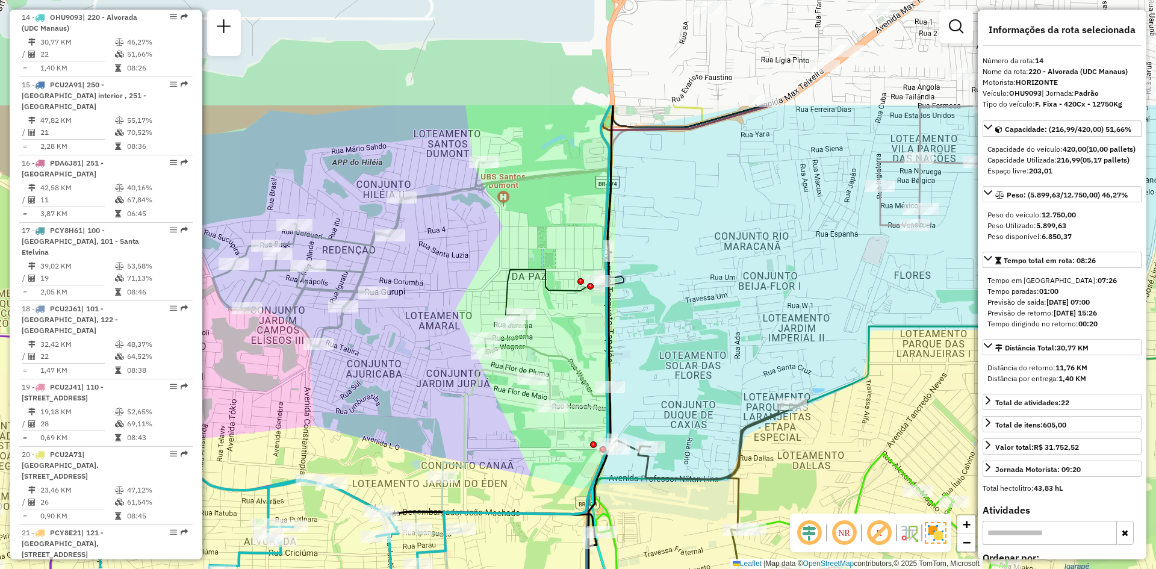
drag, startPoint x: 567, startPoint y: 263, endPoint x: 567, endPoint y: 425, distance: 162.0
click at [567, 425] on div "Janela de atendimento Grade de atendimento Capacidade Transportadoras Veículos …" at bounding box center [578, 284] width 1156 height 569
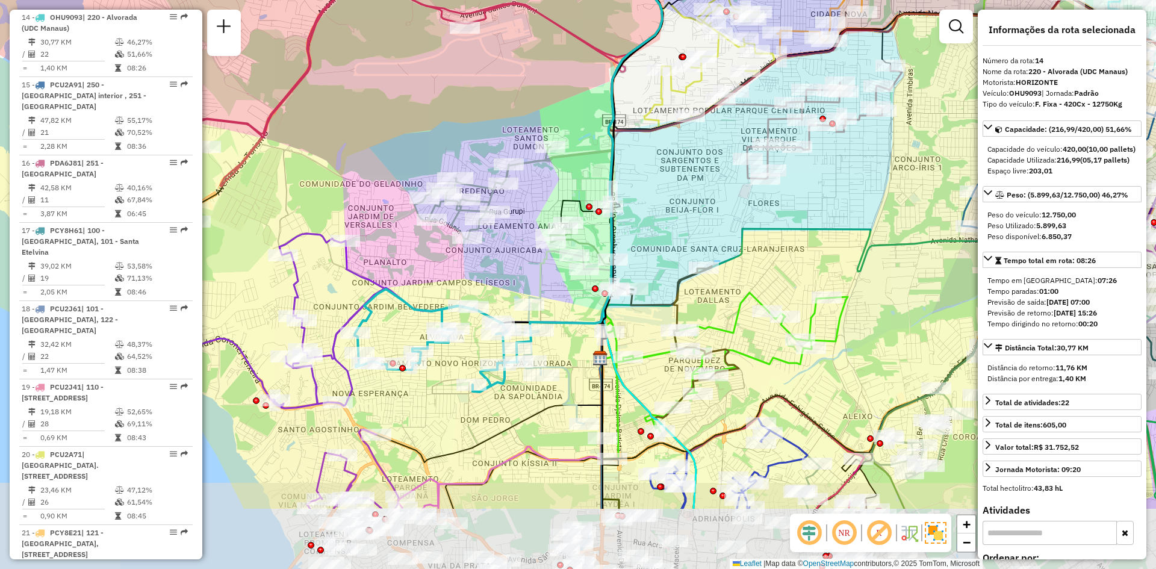
drag, startPoint x: 634, startPoint y: 290, endPoint x: 653, endPoint y: 140, distance: 151.1
click at [653, 140] on div "Janela de atendimento Grade de atendimento Capacidade Transportadoras Veículos …" at bounding box center [578, 284] width 1156 height 569
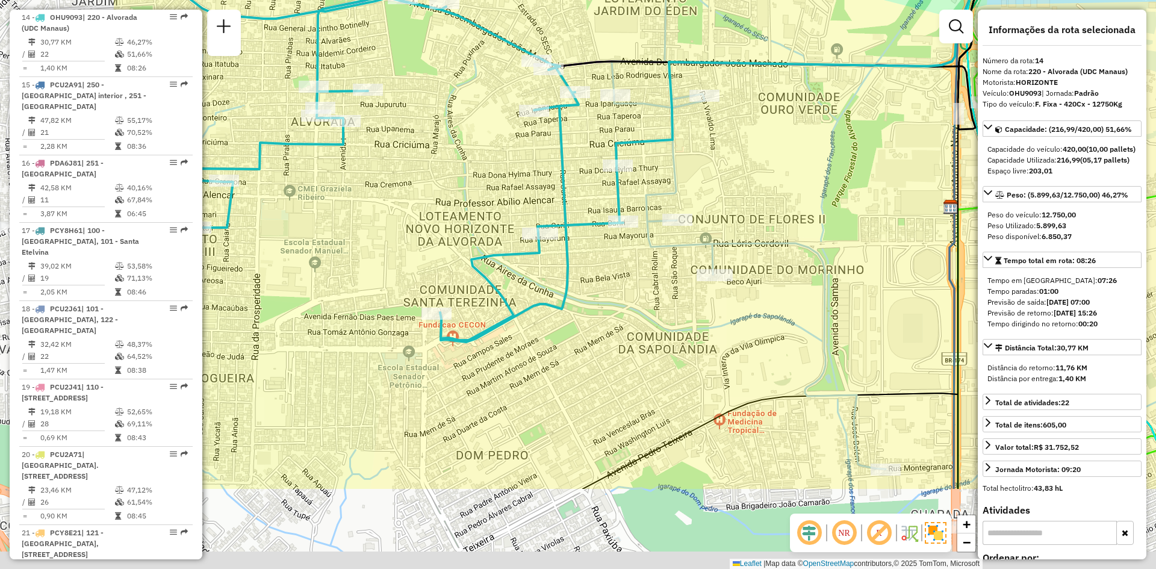
drag, startPoint x: 565, startPoint y: 342, endPoint x: 795, endPoint y: 205, distance: 267.4
click at [795, 205] on div "Janela de atendimento Grade de atendimento Capacidade Transportadoras Veículos …" at bounding box center [578, 284] width 1156 height 569
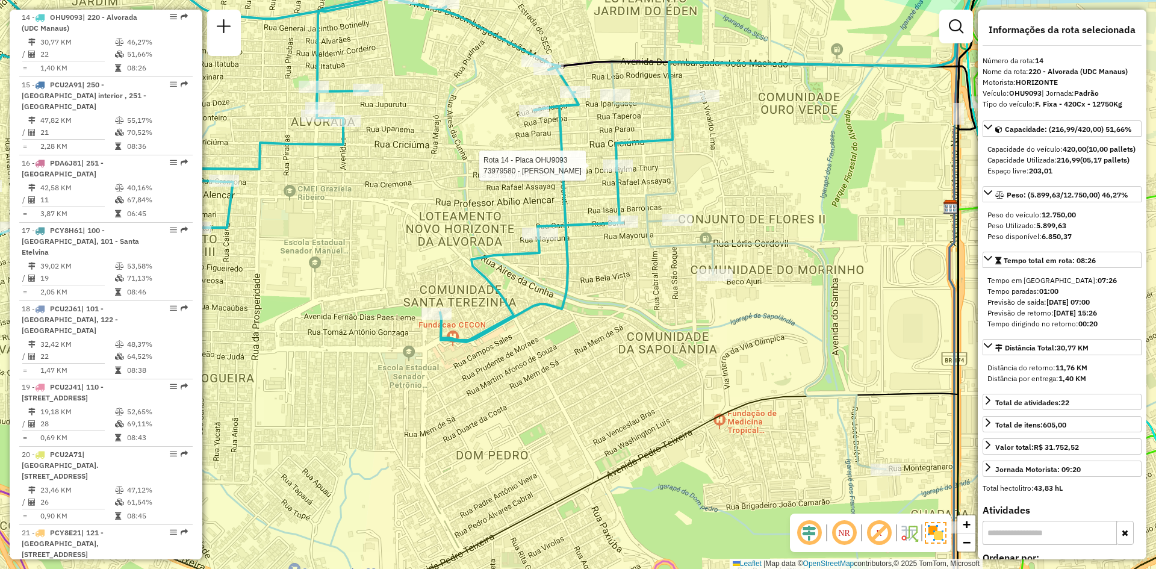
click at [617, 172] on div at bounding box center [618, 166] width 30 height 12
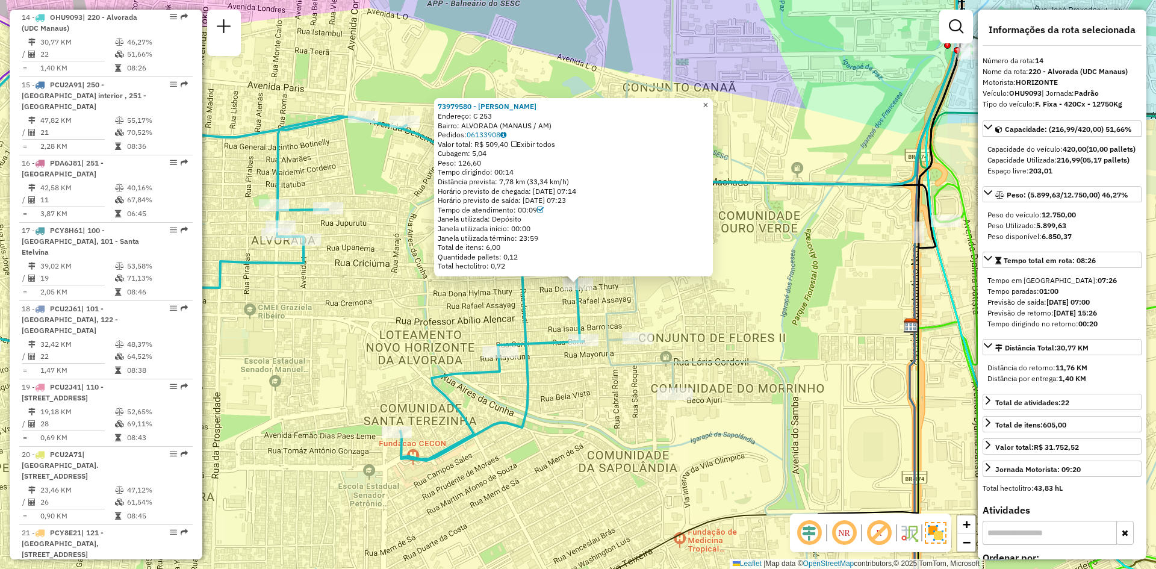
click at [708, 102] on span "×" at bounding box center [705, 105] width 5 height 10
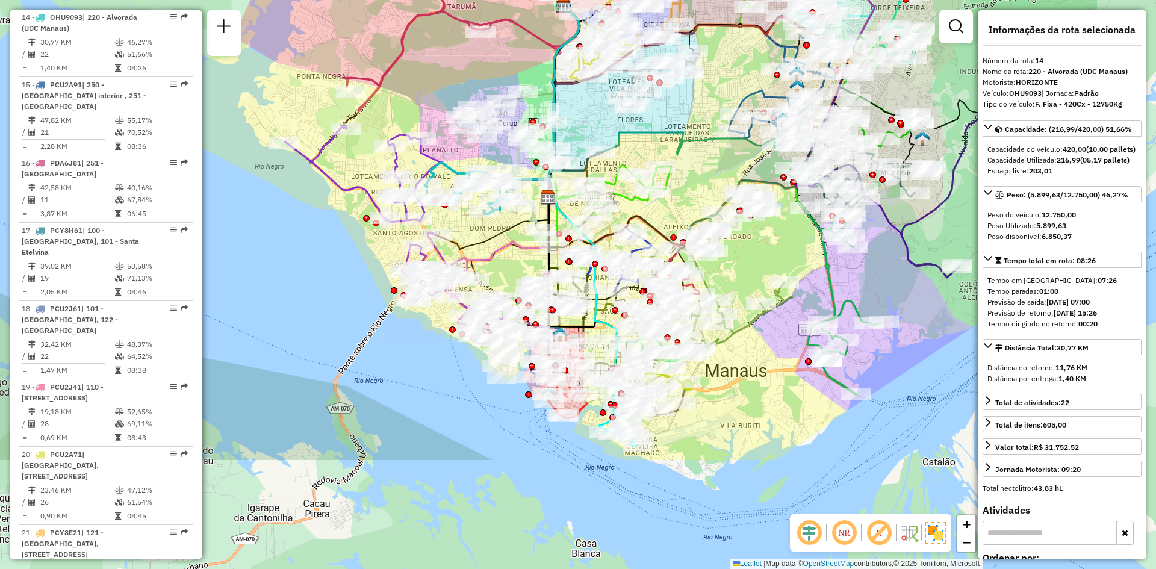
drag, startPoint x: 685, startPoint y: 413, endPoint x: 510, endPoint y: 247, distance: 241.1
click at [510, 247] on icon at bounding box center [518, 139] width 121 height 269
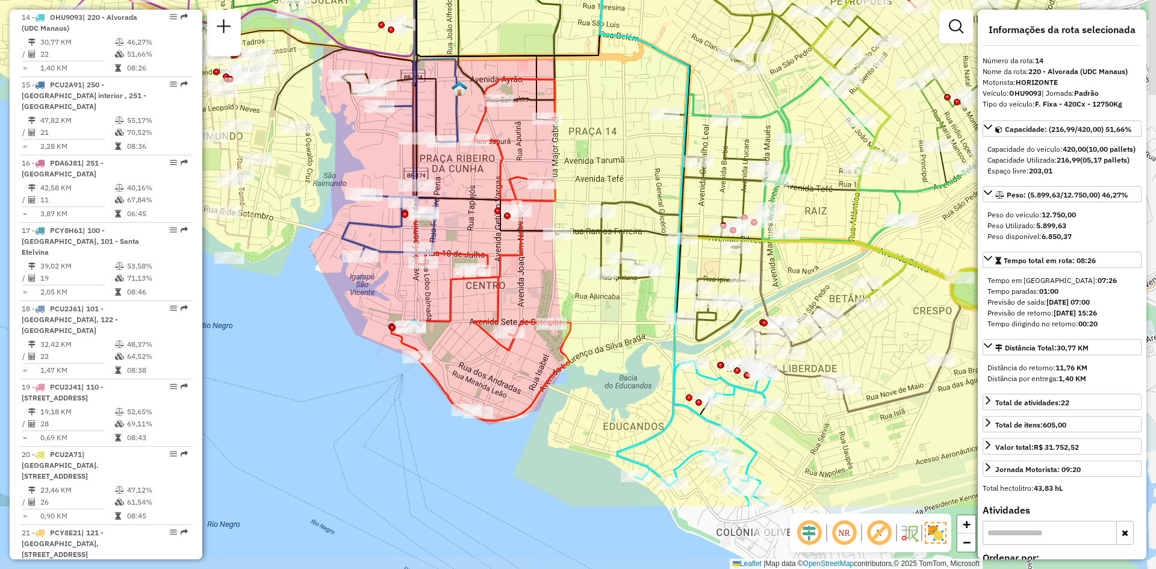
drag, startPoint x: 790, startPoint y: 299, endPoint x: 597, endPoint y: 179, distance: 227.4
click at [597, 179] on div "Janela de atendimento Grade de atendimento Capacidade Transportadoras Veículos …" at bounding box center [578, 284] width 1156 height 569
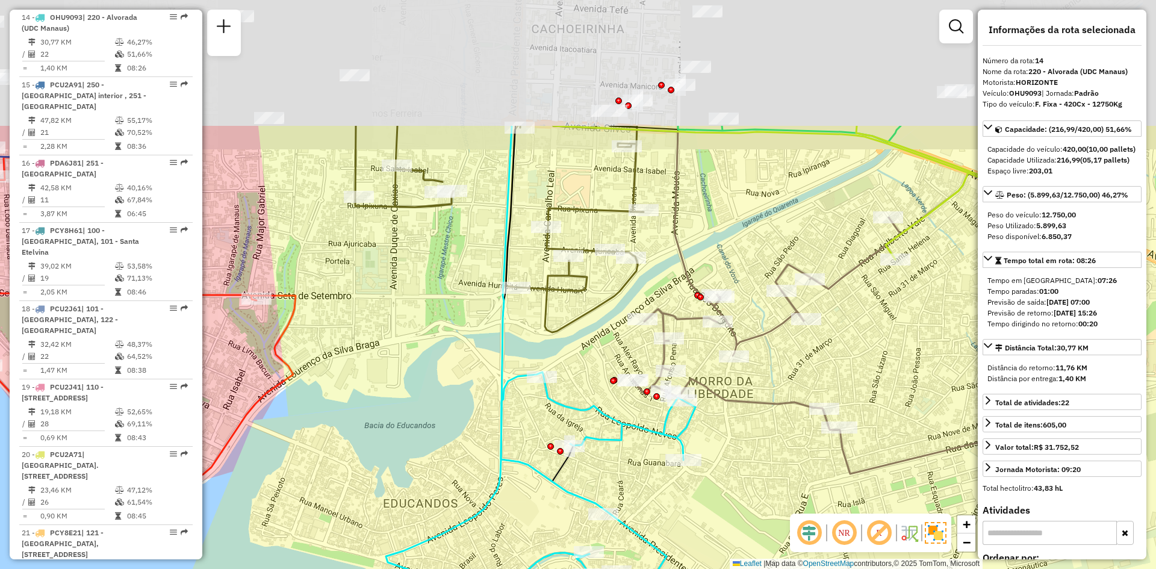
drag, startPoint x: 710, startPoint y: 300, endPoint x: 741, endPoint y: 461, distance: 163.2
click at [741, 461] on div "Janela de atendimento Grade de atendimento Capacidade Transportadoras Veículos …" at bounding box center [578, 284] width 1156 height 569
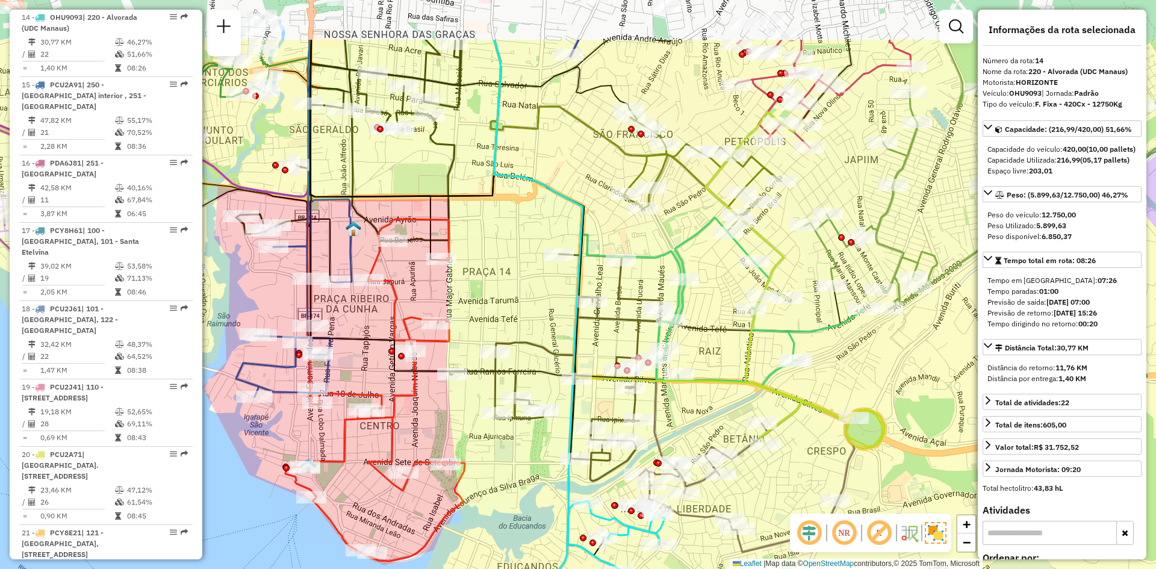
drag, startPoint x: 842, startPoint y: 393, endPoint x: 783, endPoint y: 495, distance: 118.5
click at [783, 495] on div "Janela de atendimento Grade de atendimento Capacidade Transportadoras Veículos …" at bounding box center [578, 284] width 1156 height 569
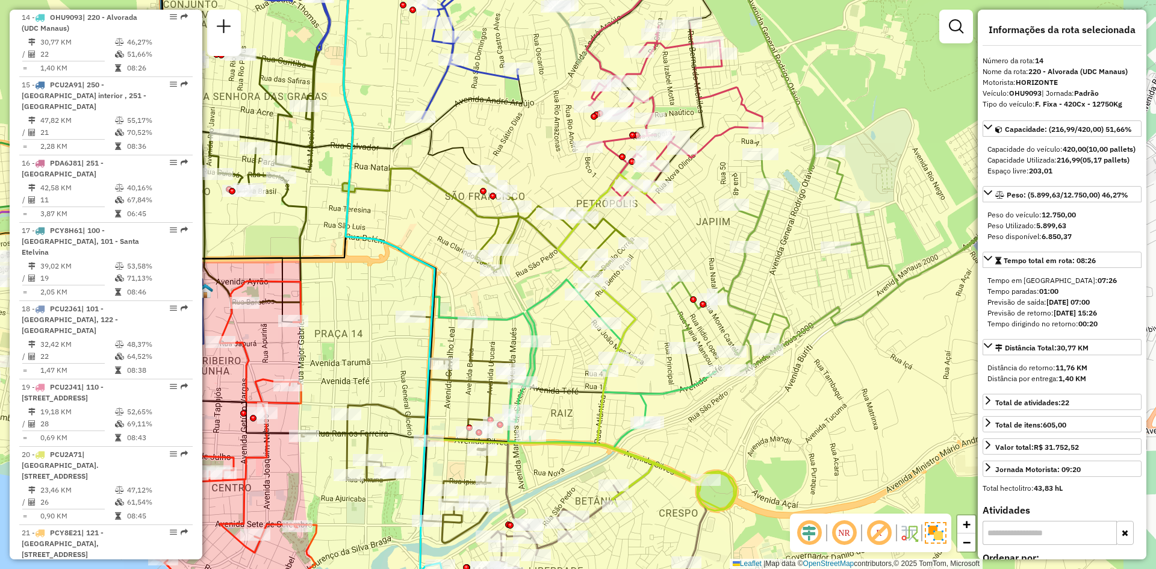
drag, startPoint x: 737, startPoint y: 363, endPoint x: 589, endPoint y: 419, distance: 158.4
click at [589, 419] on div "Janela de atendimento Grade de atendimento Capacidade Transportadoras Veículos …" at bounding box center [578, 284] width 1156 height 569
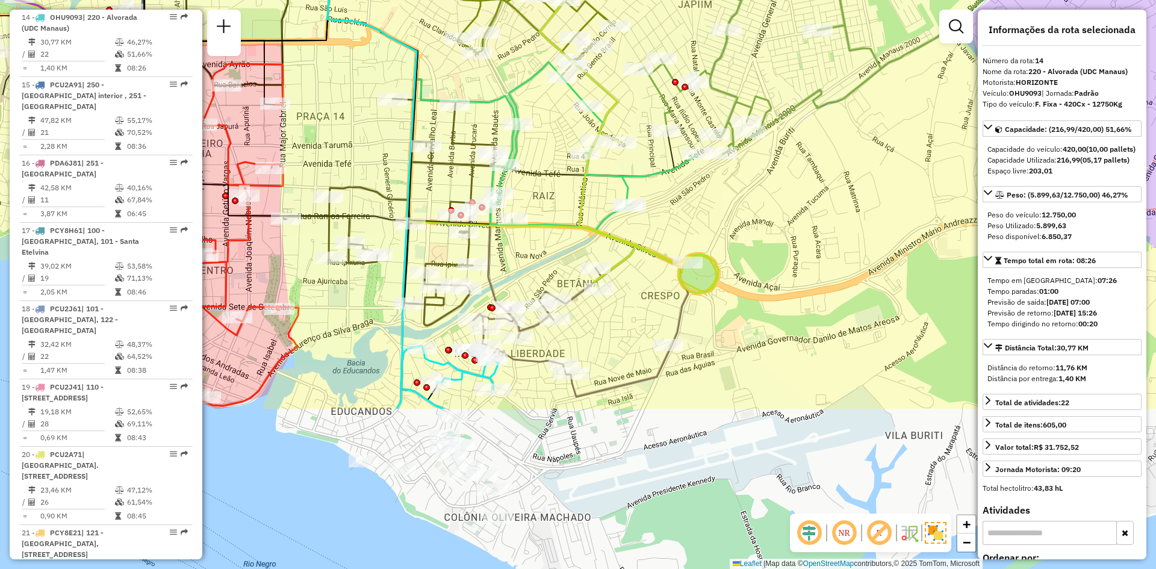
drag, startPoint x: 571, startPoint y: 363, endPoint x: 550, endPoint y: 137, distance: 227.3
click at [552, 137] on div "Janela de atendimento Grade de atendimento Capacidade Transportadoras Veículos …" at bounding box center [578, 284] width 1156 height 569
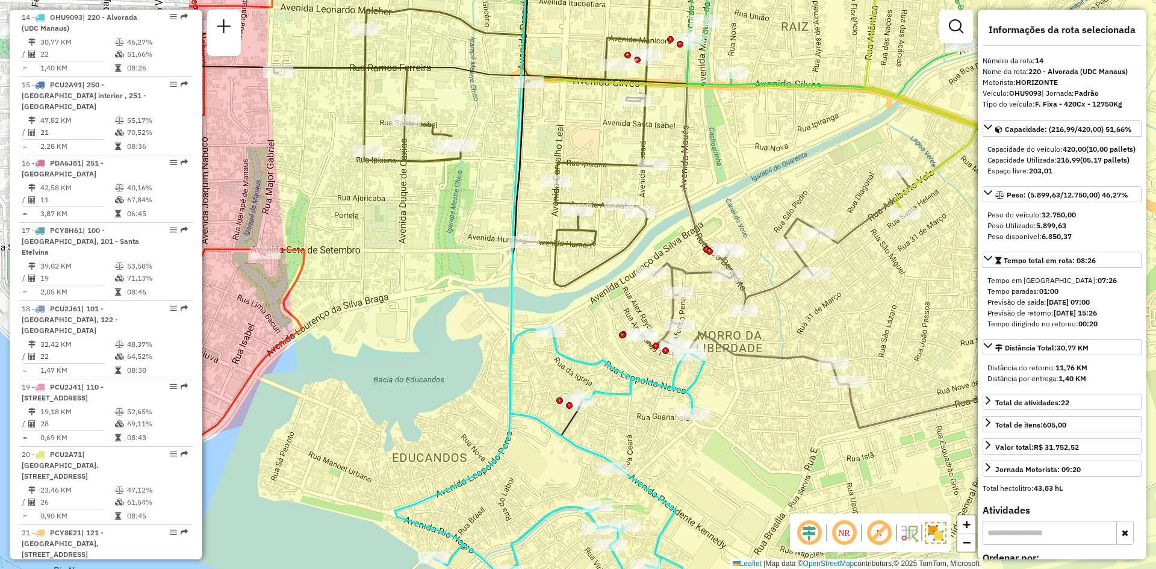
drag, startPoint x: 625, startPoint y: 334, endPoint x: 881, endPoint y: 349, distance: 256.4
click at [881, 349] on div "Janela de atendimento Grade de atendimento Capacidade Transportadoras Veículos …" at bounding box center [578, 284] width 1156 height 569
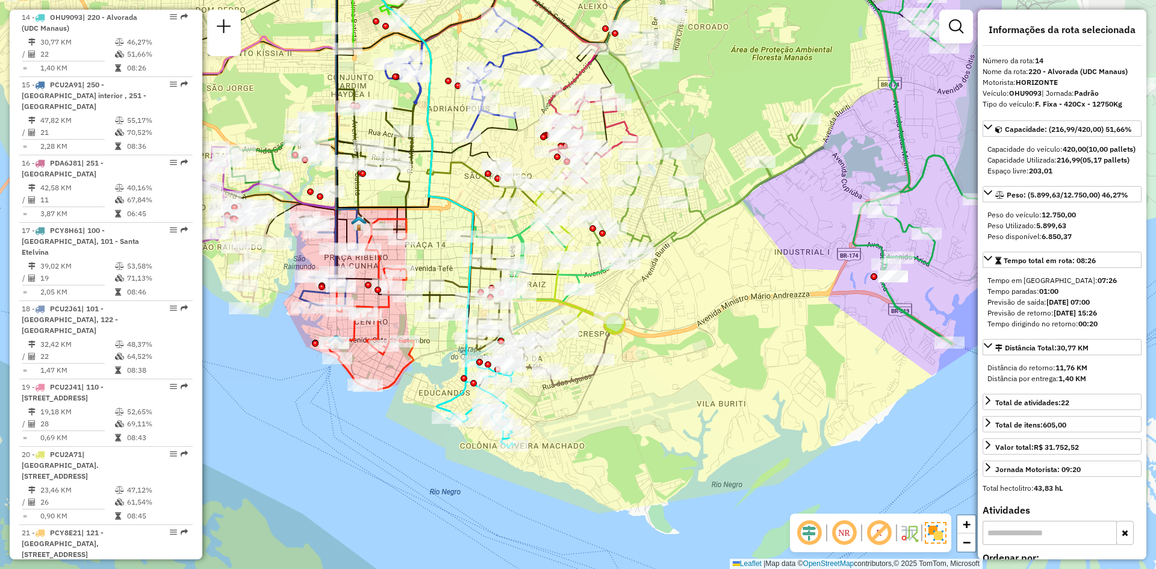
drag, startPoint x: 783, startPoint y: 394, endPoint x: 604, endPoint y: 429, distance: 182.8
click at [604, 429] on div "Janela de atendimento Grade de atendimento Capacidade Transportadoras Veículos …" at bounding box center [578, 284] width 1156 height 569
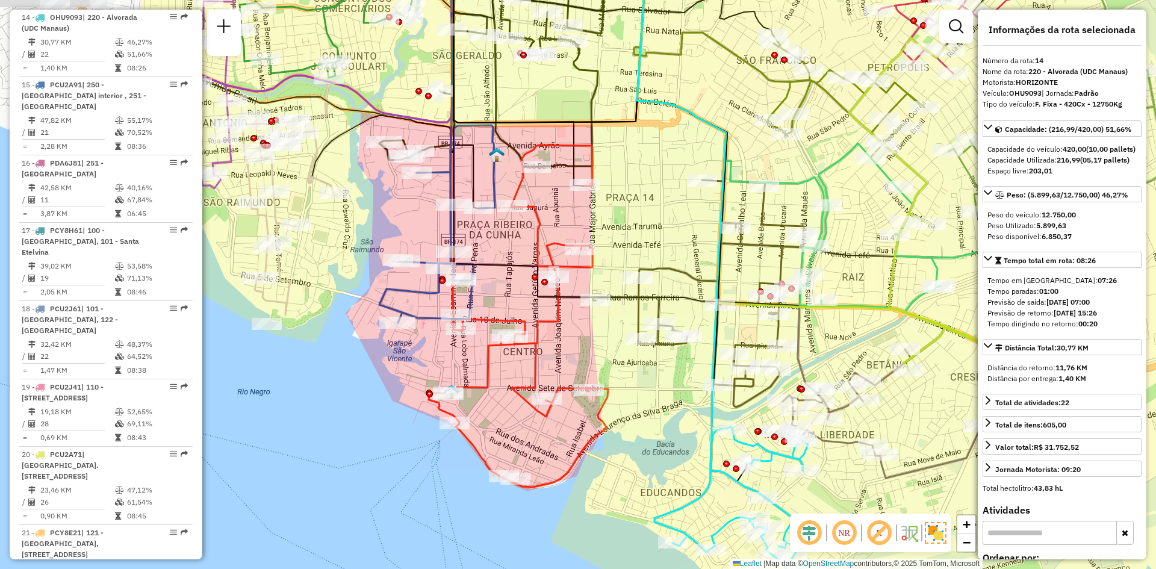
drag, startPoint x: 665, startPoint y: 347, endPoint x: 919, endPoint y: 344, distance: 254.7
click at [919, 344] on div "Janela de atendimento Grade de atendimento Capacidade Transportadoras Veículos …" at bounding box center [578, 284] width 1156 height 569
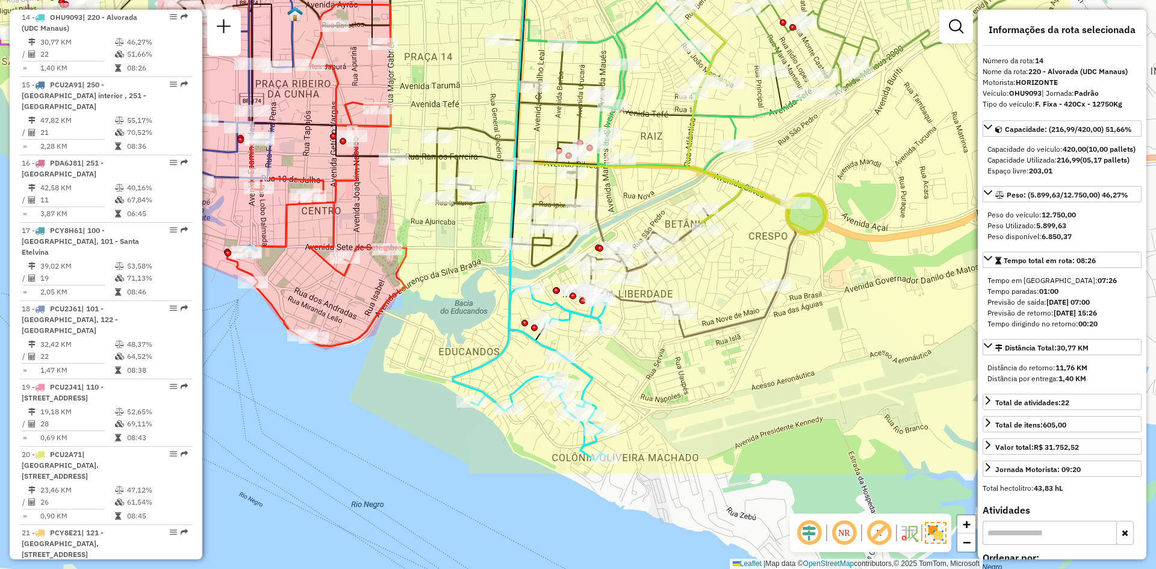
drag, startPoint x: 662, startPoint y: 375, endPoint x: 468, endPoint y: 228, distance: 243.3
click at [468, 228] on div "Janela de atendimento Grade de atendimento Capacidade Transportadoras Veículos …" at bounding box center [578, 284] width 1156 height 569
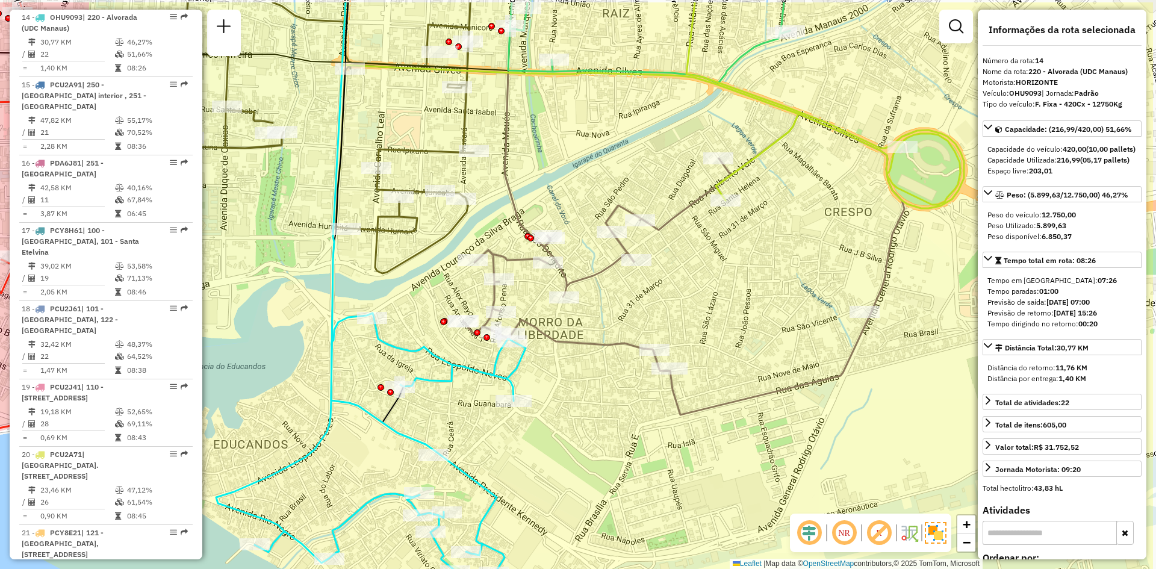
drag, startPoint x: 700, startPoint y: 382, endPoint x: 592, endPoint y: 425, distance: 115.7
click at [592, 425] on div "Janela de atendimento Grade de atendimento Capacidade Transportadoras Veículos …" at bounding box center [578, 284] width 1156 height 569
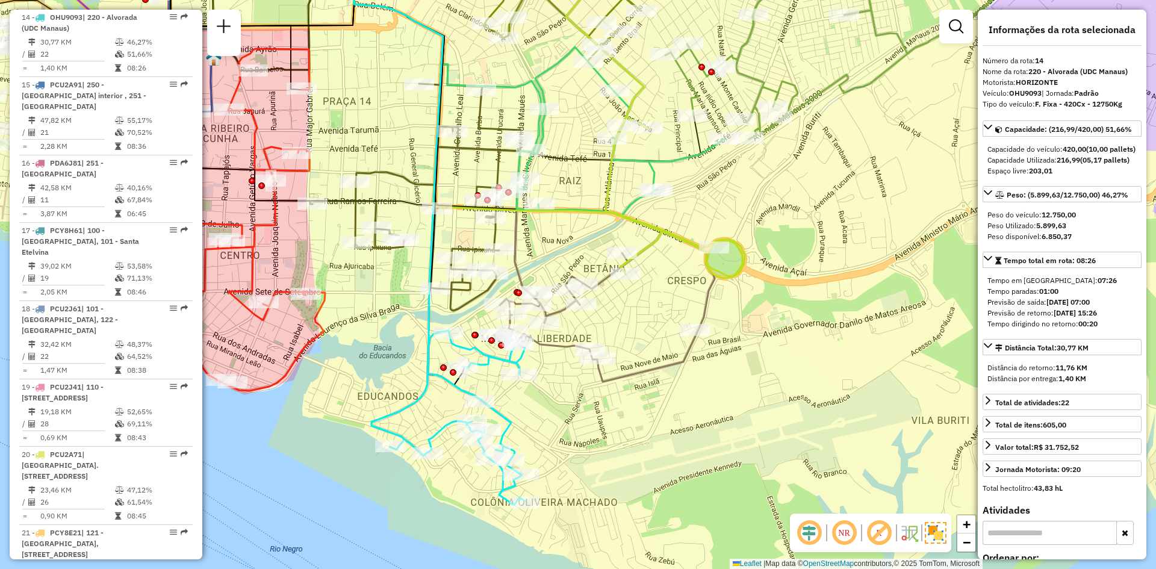
drag, startPoint x: 697, startPoint y: 350, endPoint x: 652, endPoint y: 328, distance: 50.1
click at [652, 328] on div "Janela de atendimento Grade de atendimento Capacidade Transportadoras Veículos …" at bounding box center [578, 284] width 1156 height 569
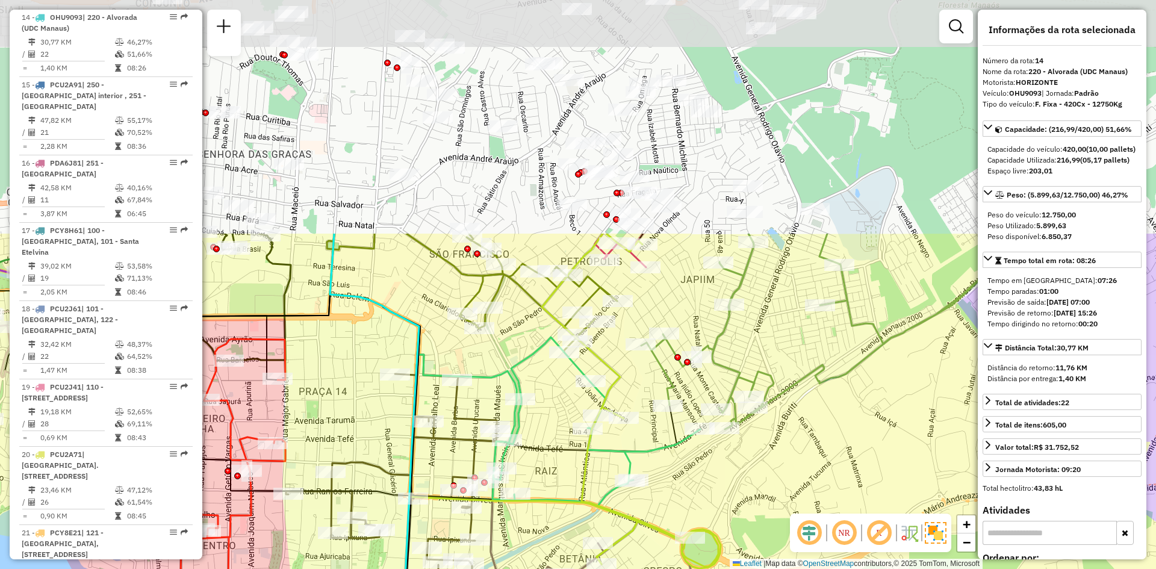
drag, startPoint x: 718, startPoint y: 199, endPoint x: 701, endPoint y: 384, distance: 185.1
click at [694, 470] on div "Janela de atendimento Grade de atendimento Capacidade Transportadoras Veículos …" at bounding box center [578, 284] width 1156 height 569
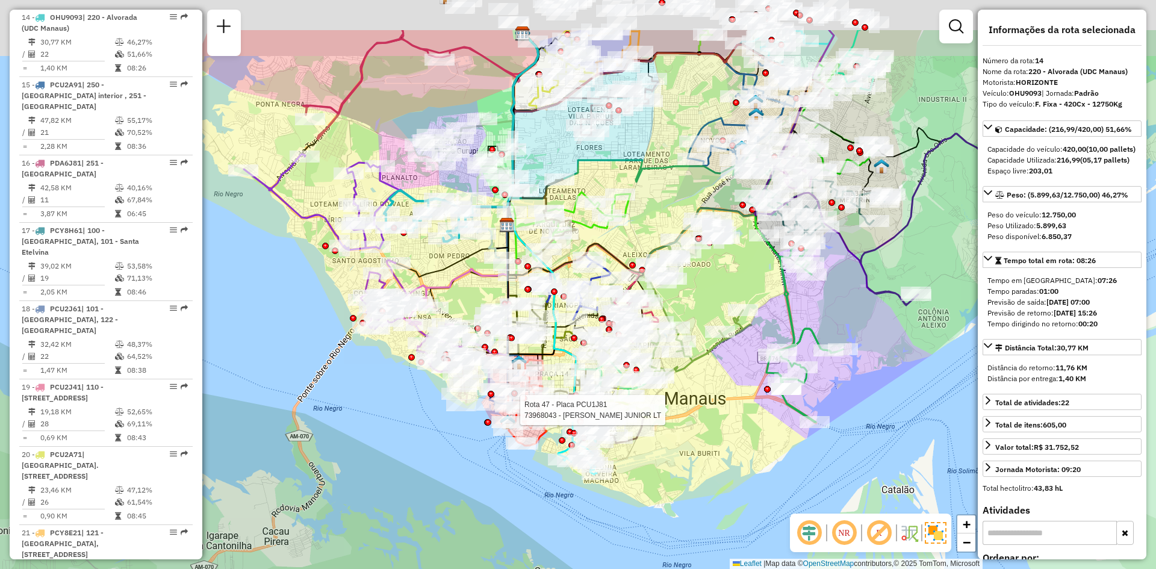
drag, startPoint x: 621, startPoint y: 187, endPoint x: 614, endPoint y: 287, distance: 100.2
click at [616, 290] on div "Rota 47 - Placa PCU1J81 73968043 - E. A. LIMA JUNIOR LT Janela de atendimento G…" at bounding box center [578, 284] width 1156 height 569
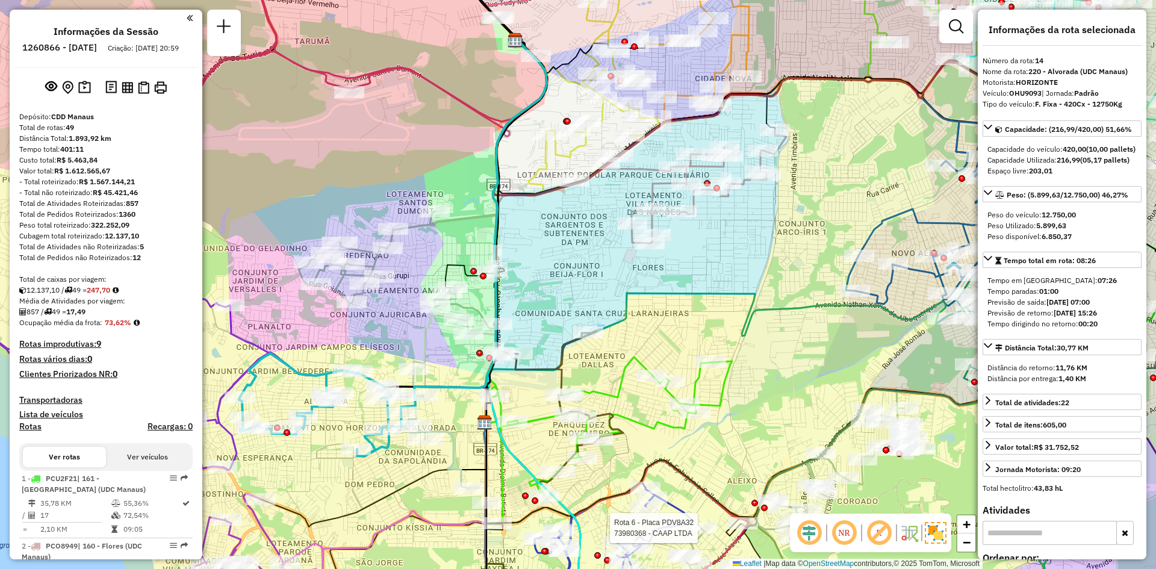
select select "**********"
